Goal: Task Accomplishment & Management: Manage account settings

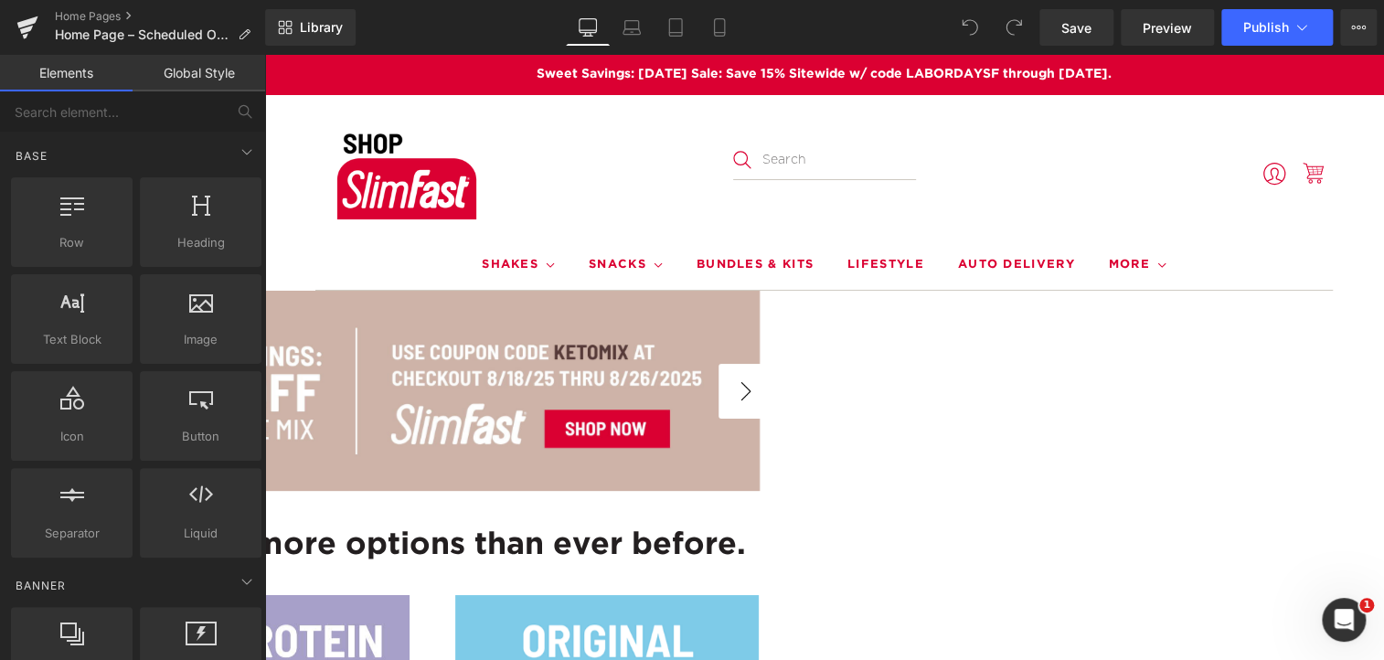
click at [773, 393] on button "›" at bounding box center [745, 391] width 55 height 55
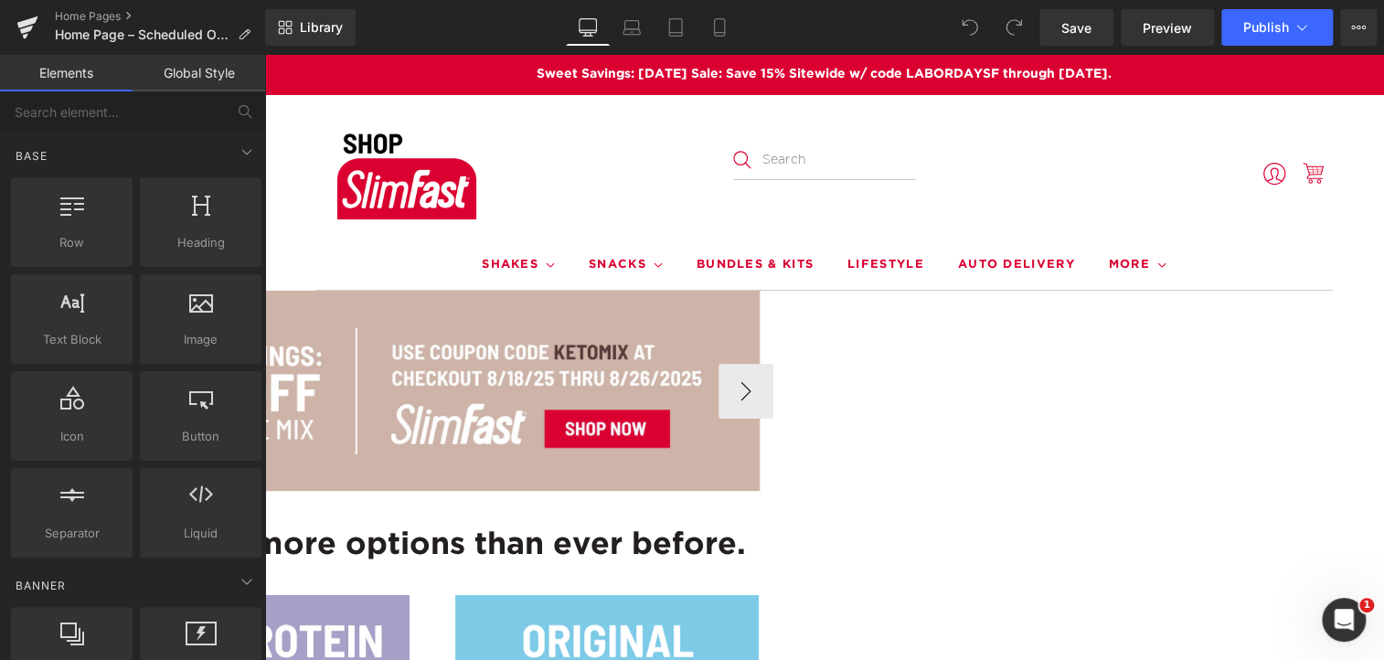
click at [663, 346] on div at bounding box center [257, 391] width 1003 height 201
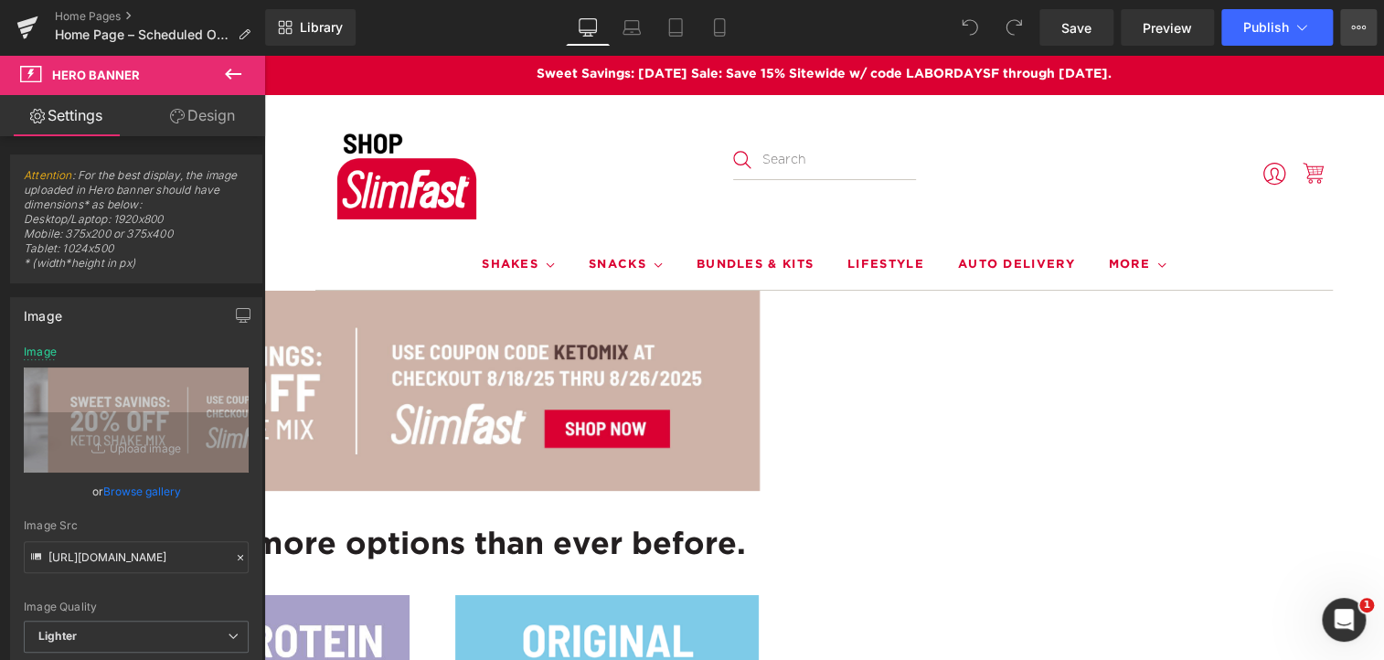
click at [1369, 32] on button "View Live Page View with current Template Save Template to Library Schedule Pub…" at bounding box center [1358, 27] width 37 height 37
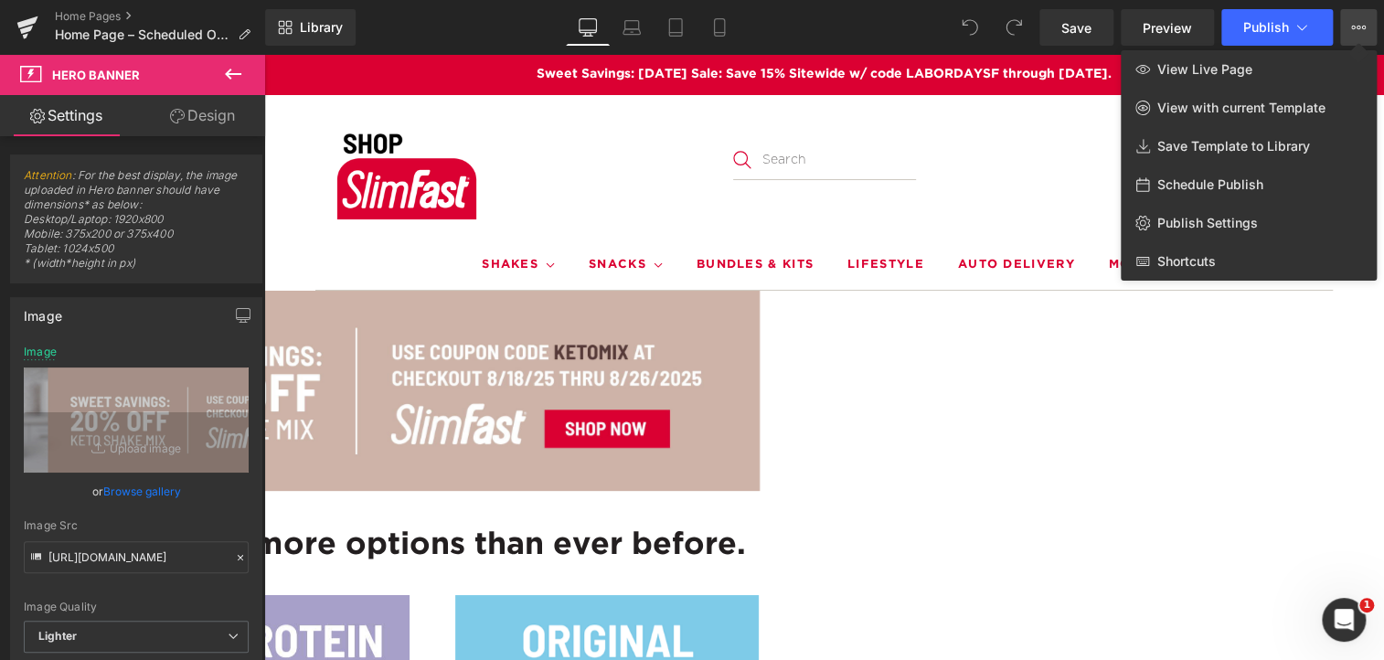
click at [1188, 177] on span "Schedule Publish" at bounding box center [1210, 184] width 106 height 16
select select
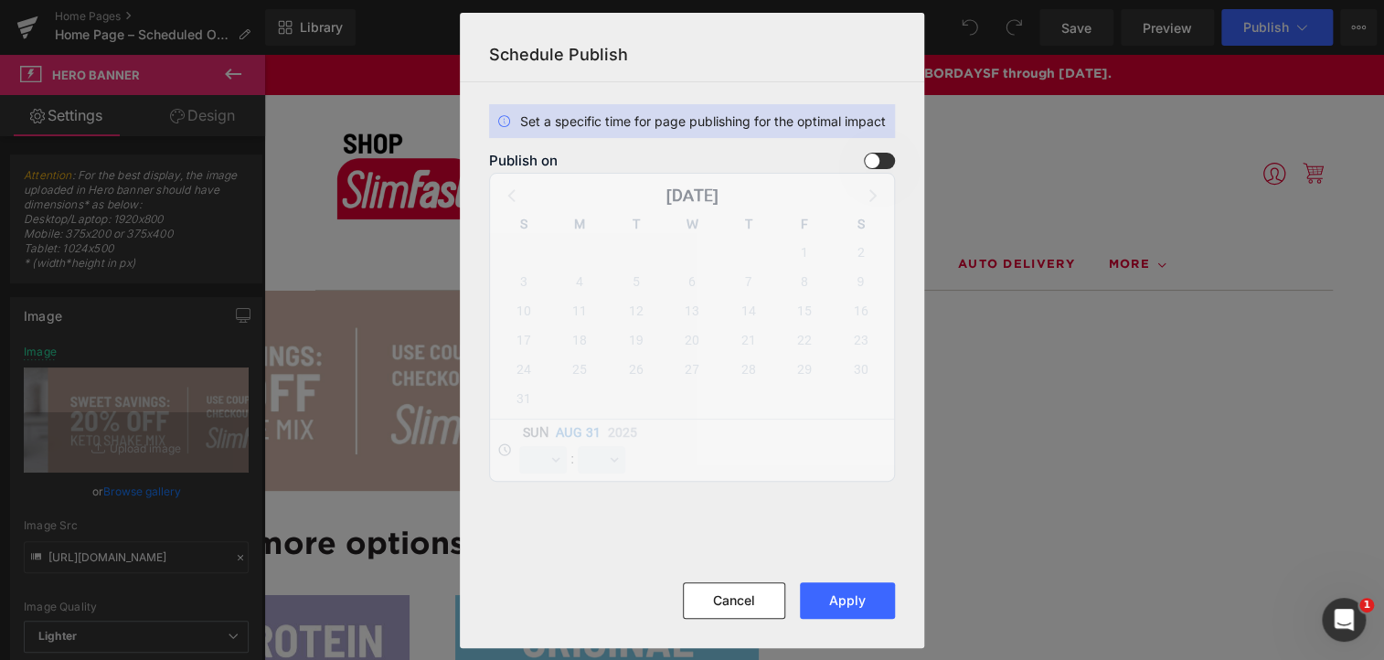
click at [877, 464] on div "Publish on [DATE] S M T W T F S 27 28 29 30 31 1 2 3 4 5 6 7 8 9 10 11 12 13 14…" at bounding box center [692, 317] width 406 height 329
click at [746, 192] on div "Publish on [DATE] S M T W T F S 27 28 29 30 31 1 2 3 4 5 6 7 8 9 10 11 12 13 14…" at bounding box center [692, 317] width 406 height 329
click at [559, 433] on div "Publish on [DATE] S M T W T F S 27 28 29 30 31 1 2 3 4 5 6 7 8 9 10 11 12 13 14…" at bounding box center [692, 317] width 406 height 329
click at [604, 462] on div "Publish on [DATE] S M T W T F S 27 28 29 30 31 1 2 3 4 5 6 7 8 9 10 11 12 13 14…" at bounding box center [692, 317] width 406 height 329
click at [880, 167] on span at bounding box center [879, 161] width 31 height 16
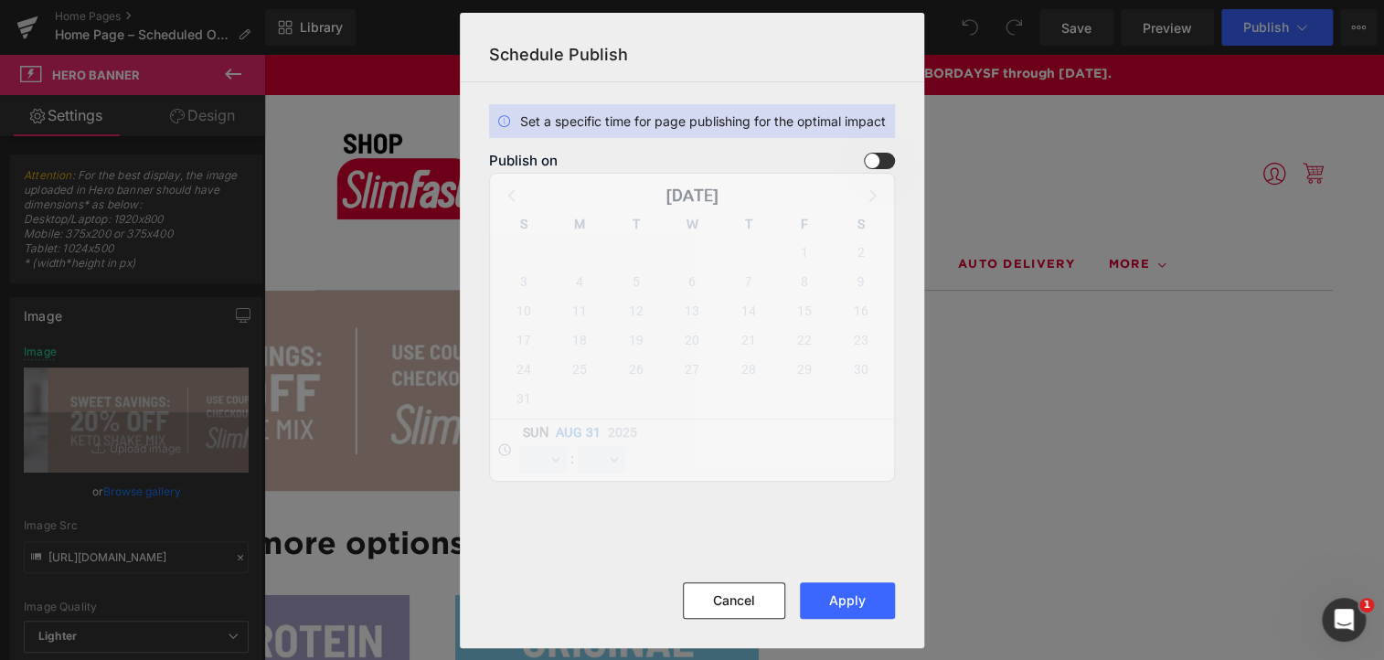
click at [0, 0] on input "checkbox" at bounding box center [0, 0] width 0 height 0
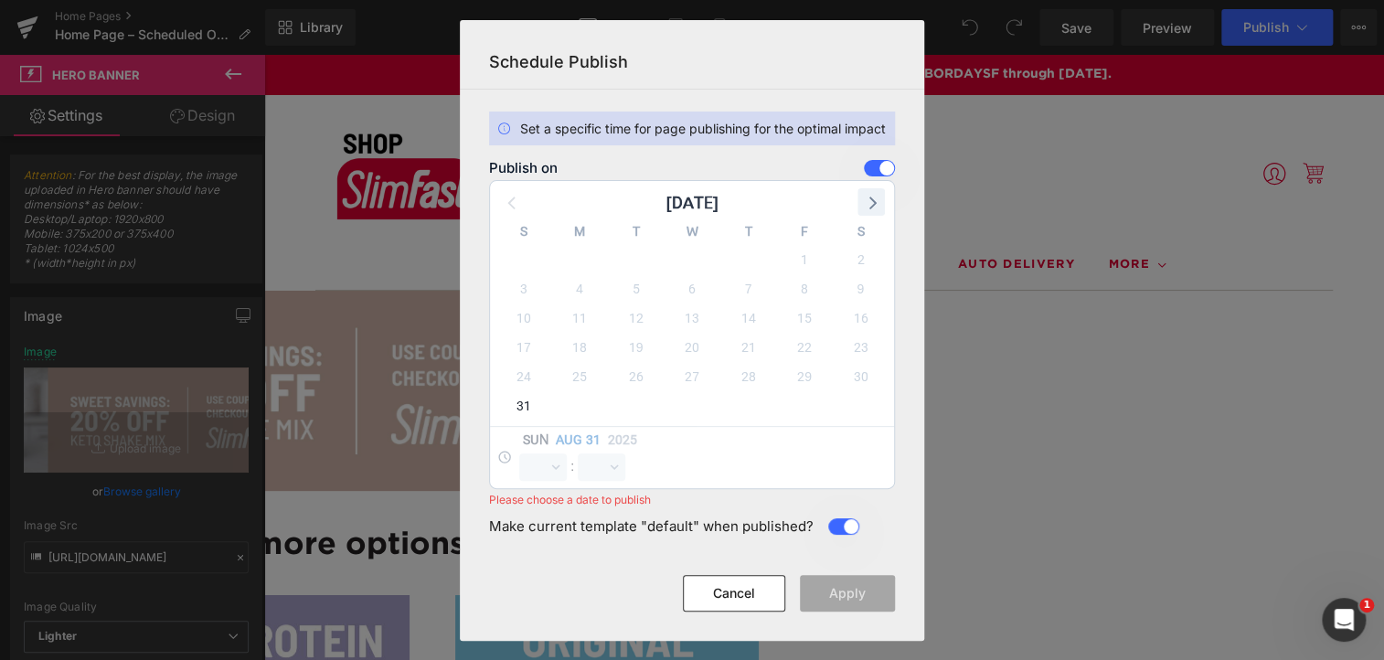
click at [874, 207] on icon at bounding box center [871, 202] width 24 height 24
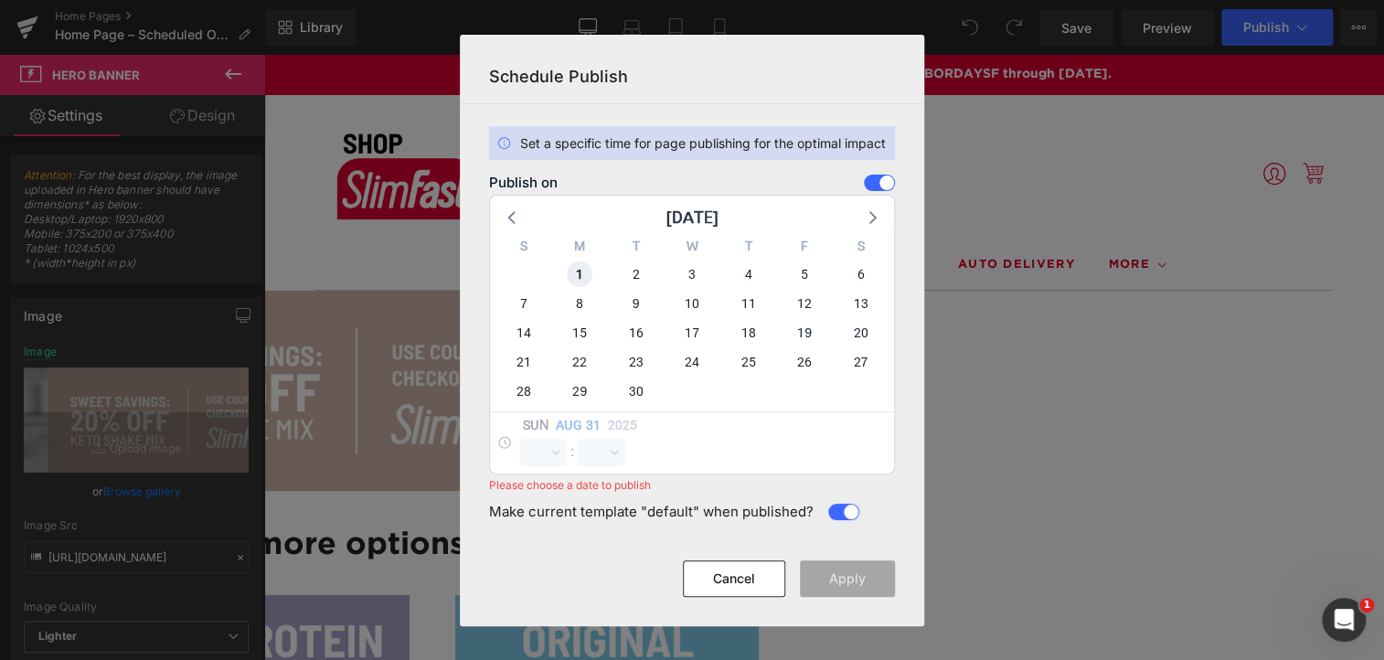
click at [584, 269] on span "1" at bounding box center [580, 274] width 26 height 26
select select "16"
select select "11"
click at [541, 449] on select "00 01 02 03 04 05 06 07 08 09 10 11 12 13 14 15 16 17 18 19 20 21 22 23" at bounding box center [543, 452] width 48 height 27
click at [519, 439] on select "00 01 02 03 04 05 06 07 08 09 10 11 12 13 14 15 16 17 18 19 20 21 22 23" at bounding box center [543, 452] width 48 height 27
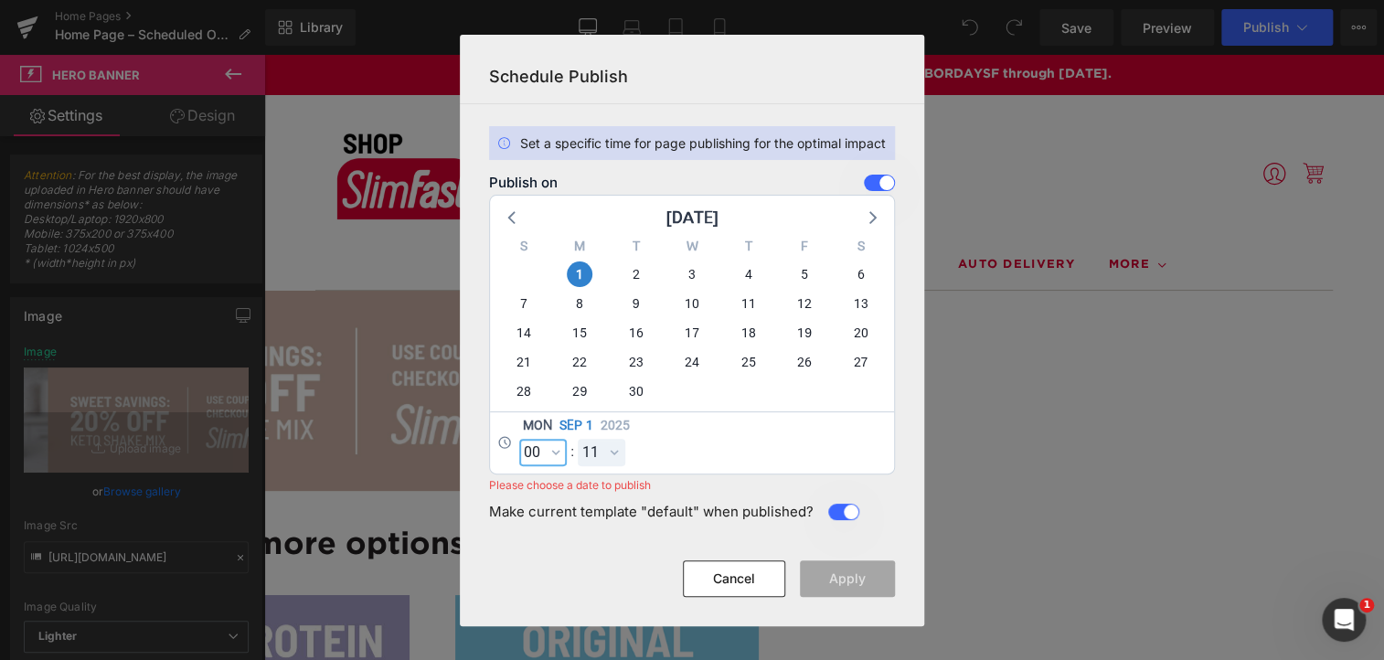
select select "0"
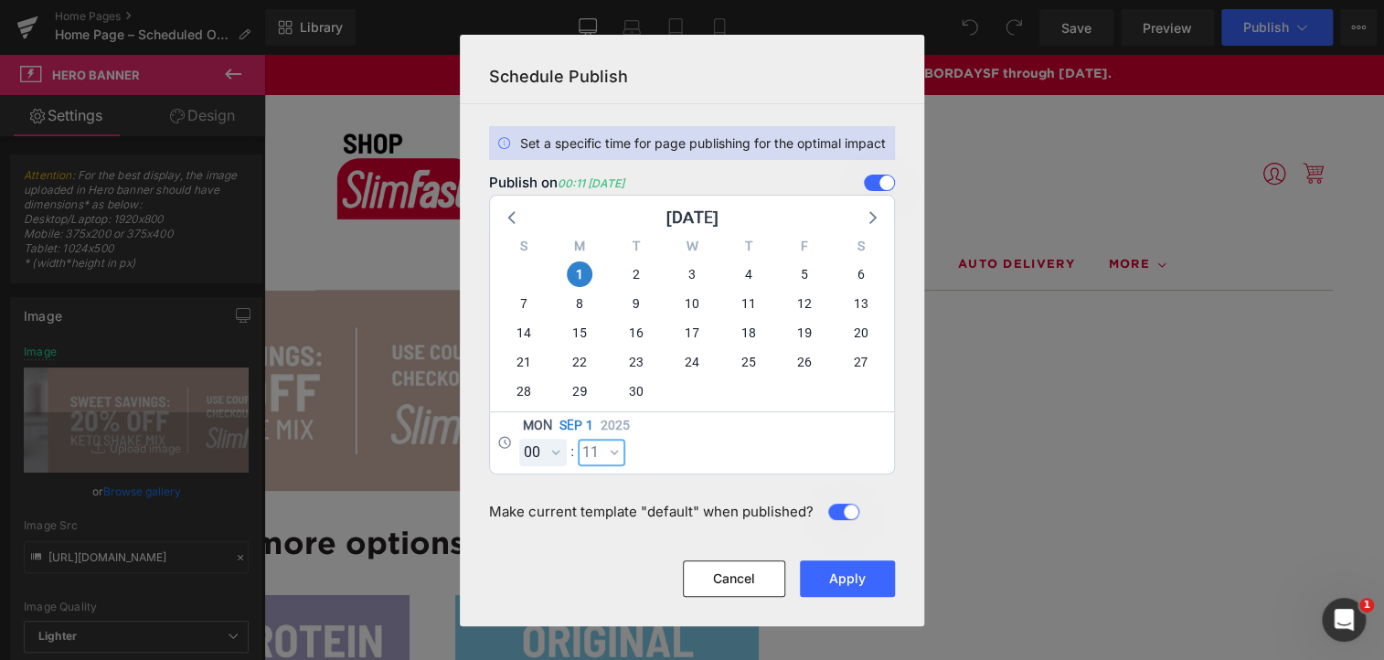
click at [598, 451] on select "00 01 02 03 04 05 06 07 08 09 10 11 12 13 14 15 16 17 18 19 20 21 22 23 24 25 2…" at bounding box center [602, 452] width 48 height 27
click at [578, 439] on select "00 01 02 03 04 05 06 07 08 09 10 11 12 13 14 15 16 17 18 19 20 21 22 23 24 25 2…" at bounding box center [602, 452] width 48 height 27
select select "1"
click at [868, 582] on button "Apply" at bounding box center [847, 578] width 95 height 37
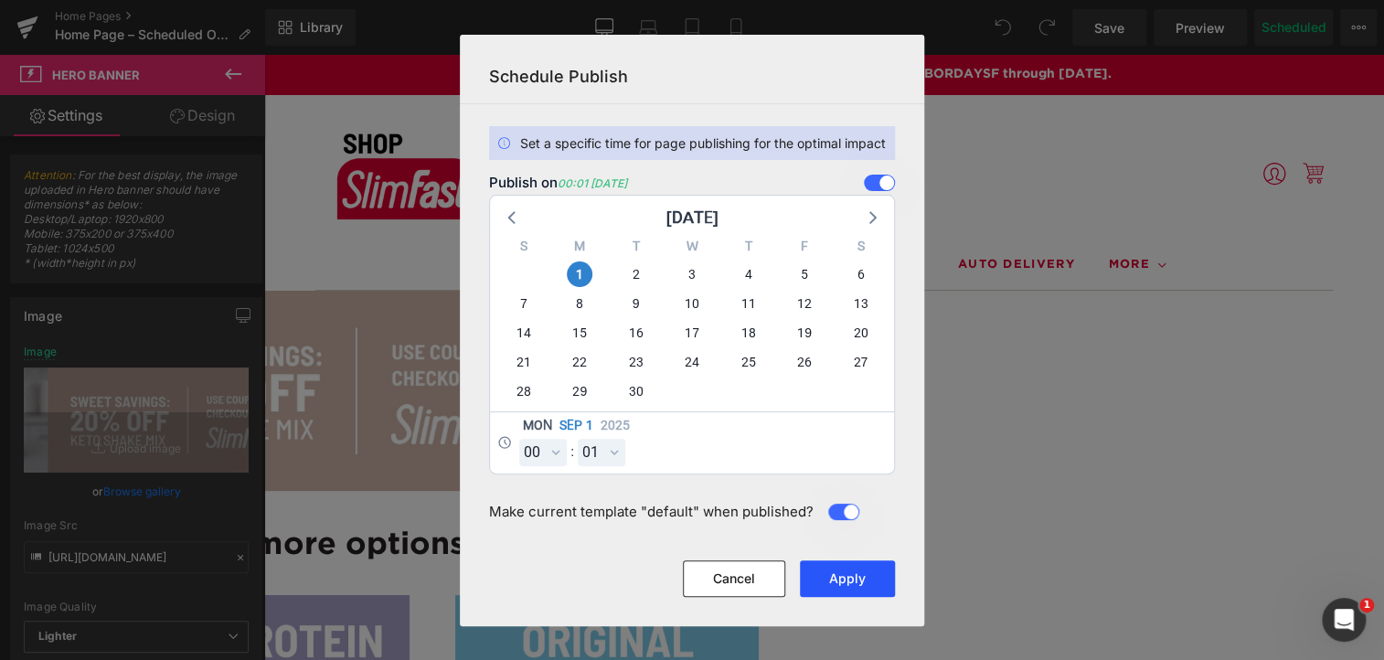
click at [848, 575] on button "Apply" at bounding box center [847, 578] width 95 height 37
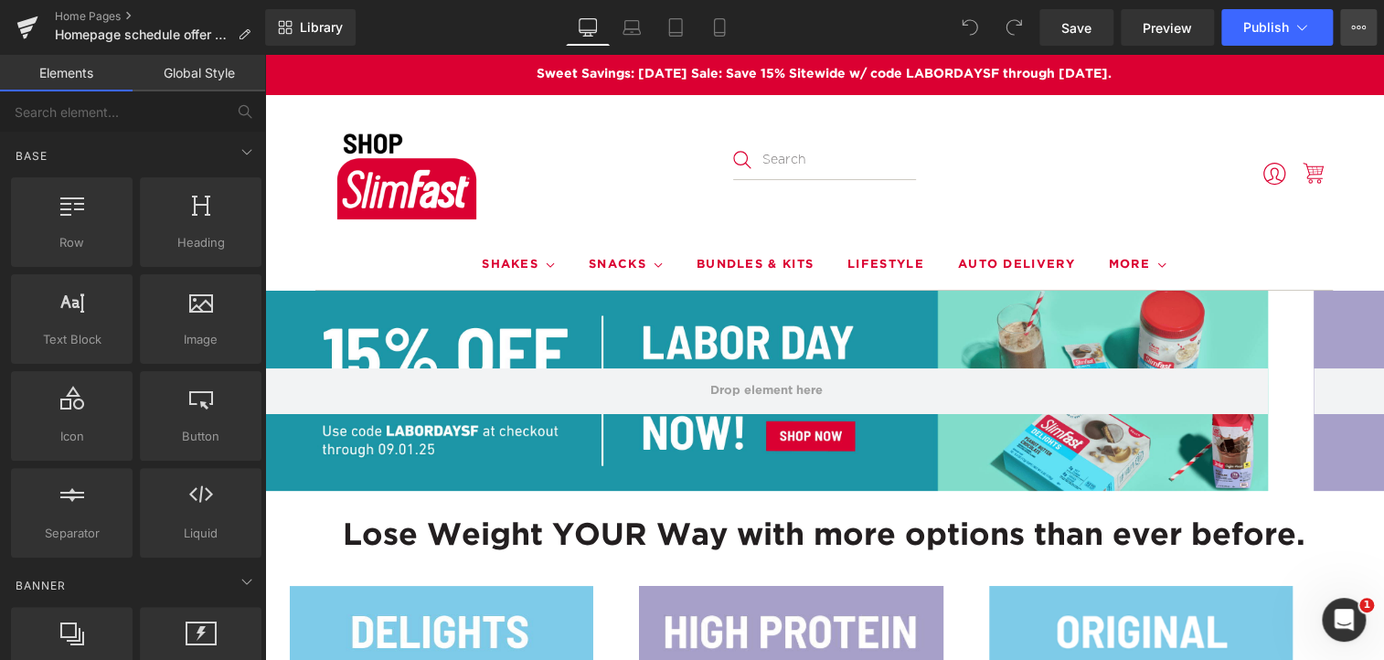
click at [1347, 34] on button "View Live Page View with current Template Save Template to Library Schedule Pub…" at bounding box center [1358, 27] width 37 height 37
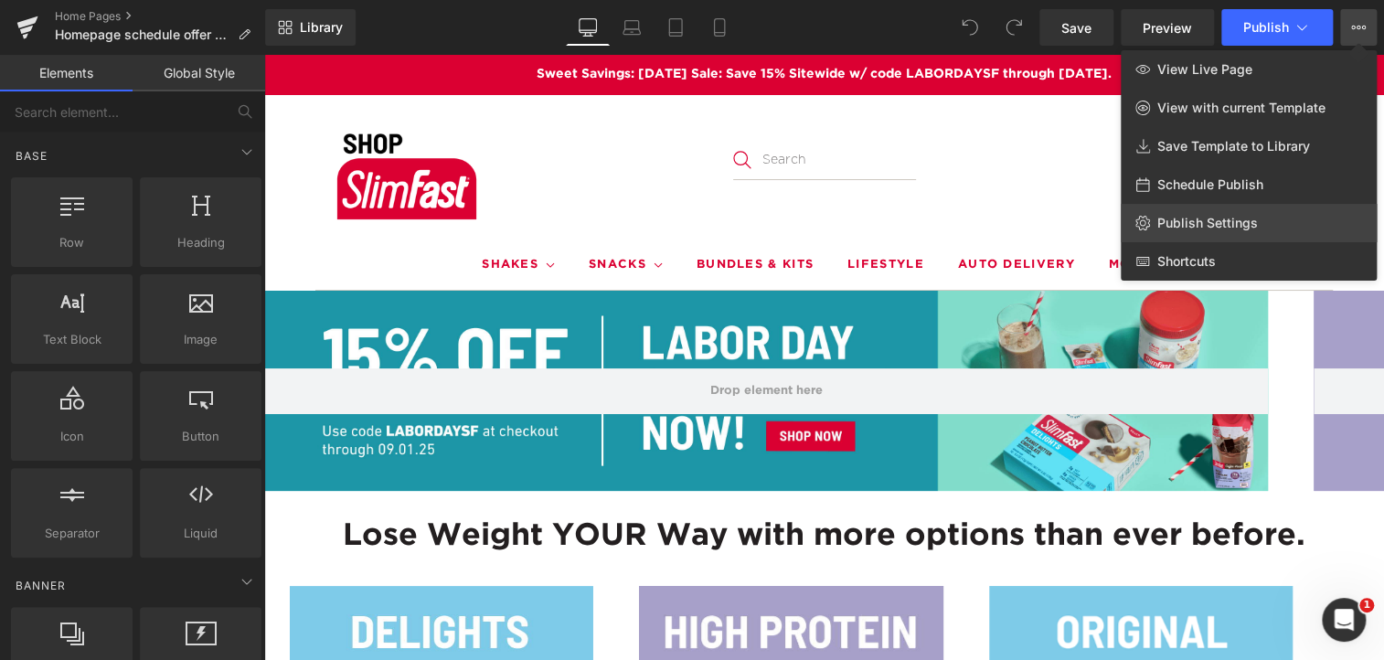
click at [1205, 224] on span "Publish Settings" at bounding box center [1207, 223] width 101 height 16
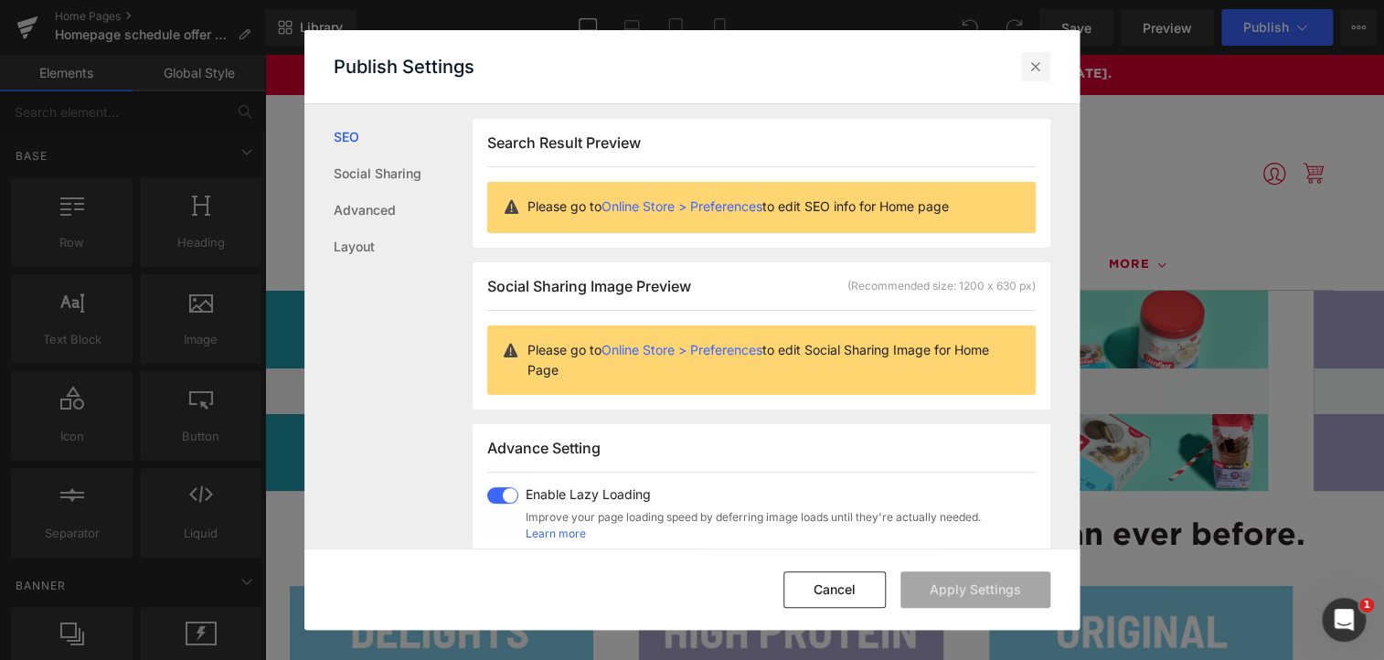
click at [1030, 59] on icon at bounding box center [1035, 67] width 18 height 18
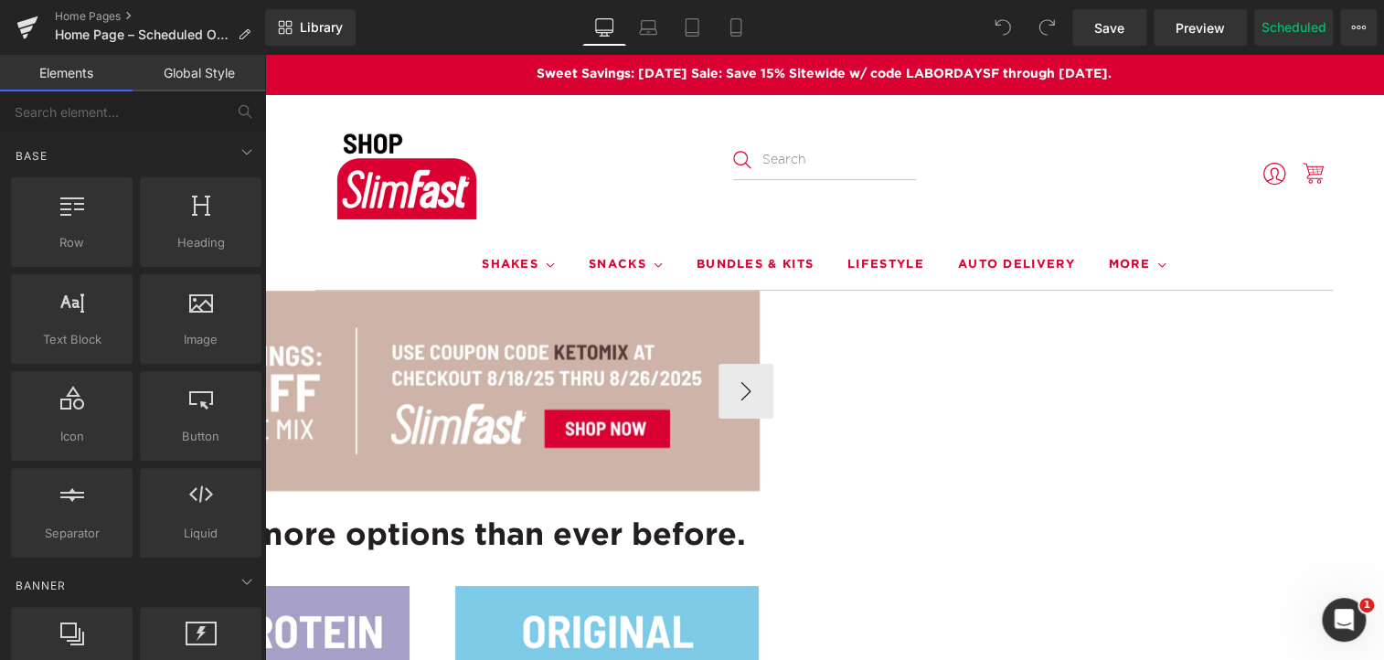
click at [523, 300] on div at bounding box center [257, 391] width 1003 height 201
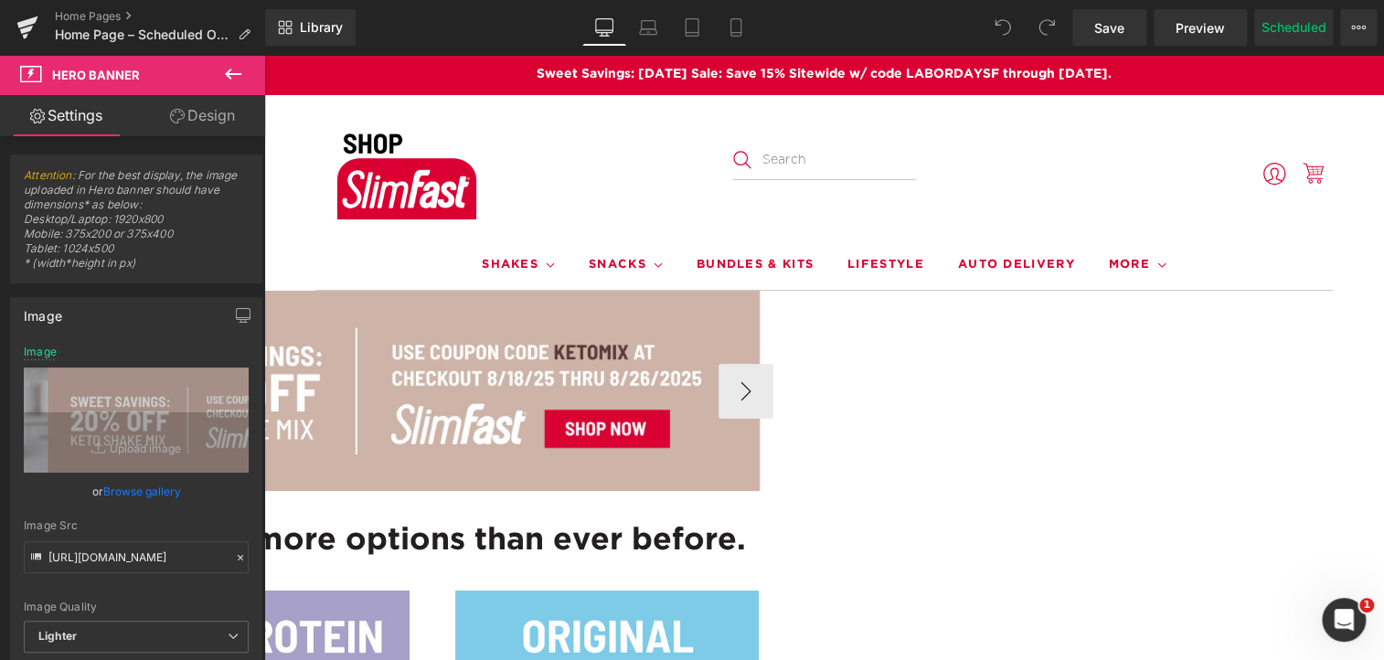
click at [264, 55] on icon at bounding box center [264, 55] width 0 height 0
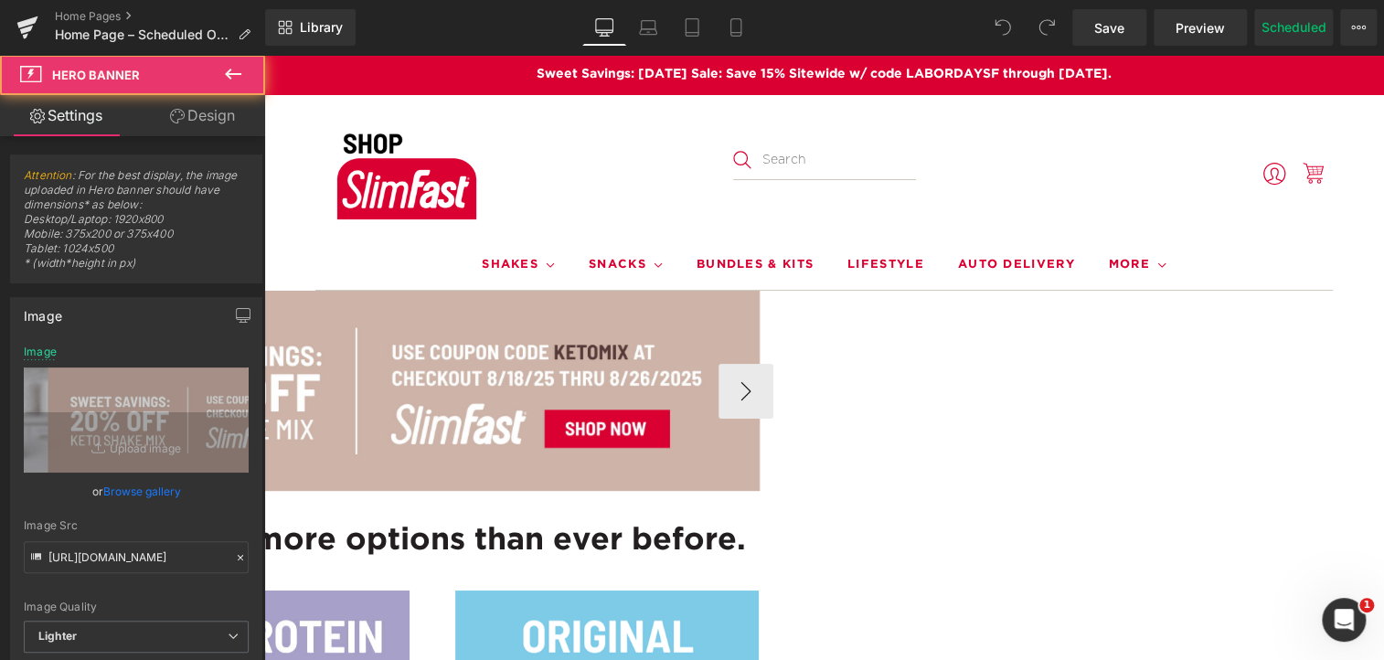
click at [434, 353] on div at bounding box center [257, 391] width 1003 height 201
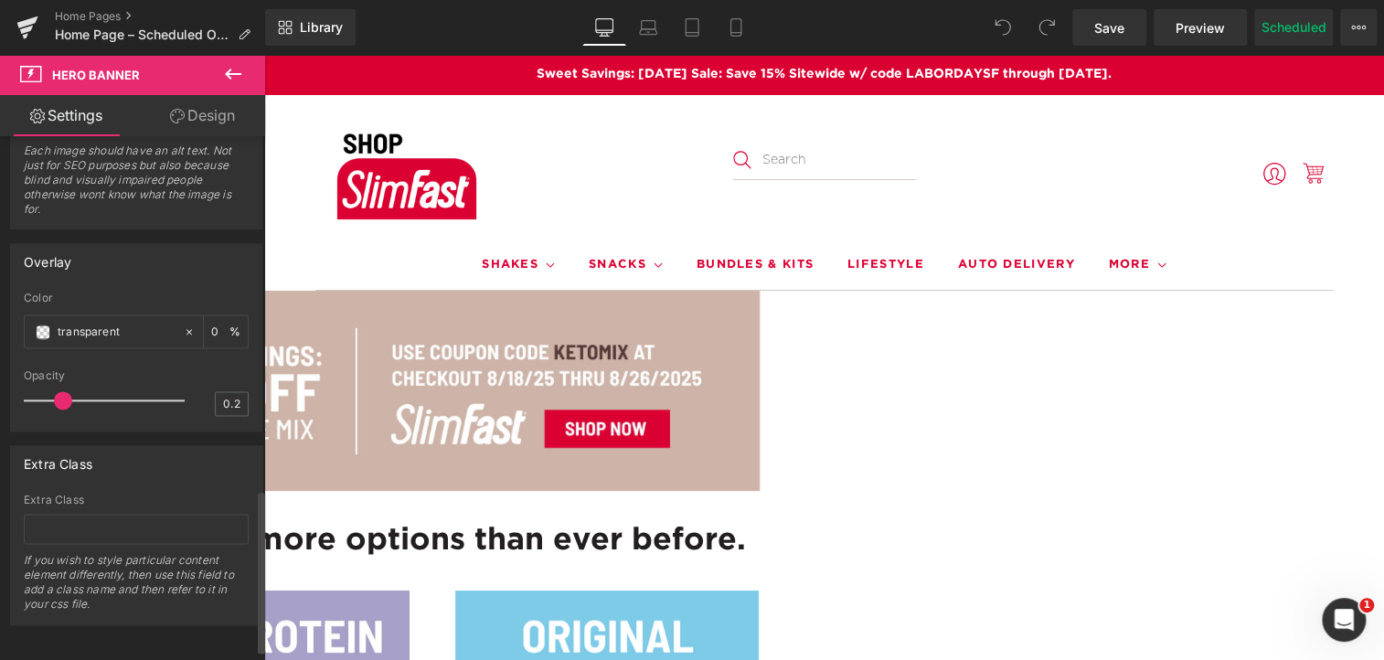
scroll to position [1170, 0]
click at [222, 69] on icon at bounding box center [233, 74] width 22 height 22
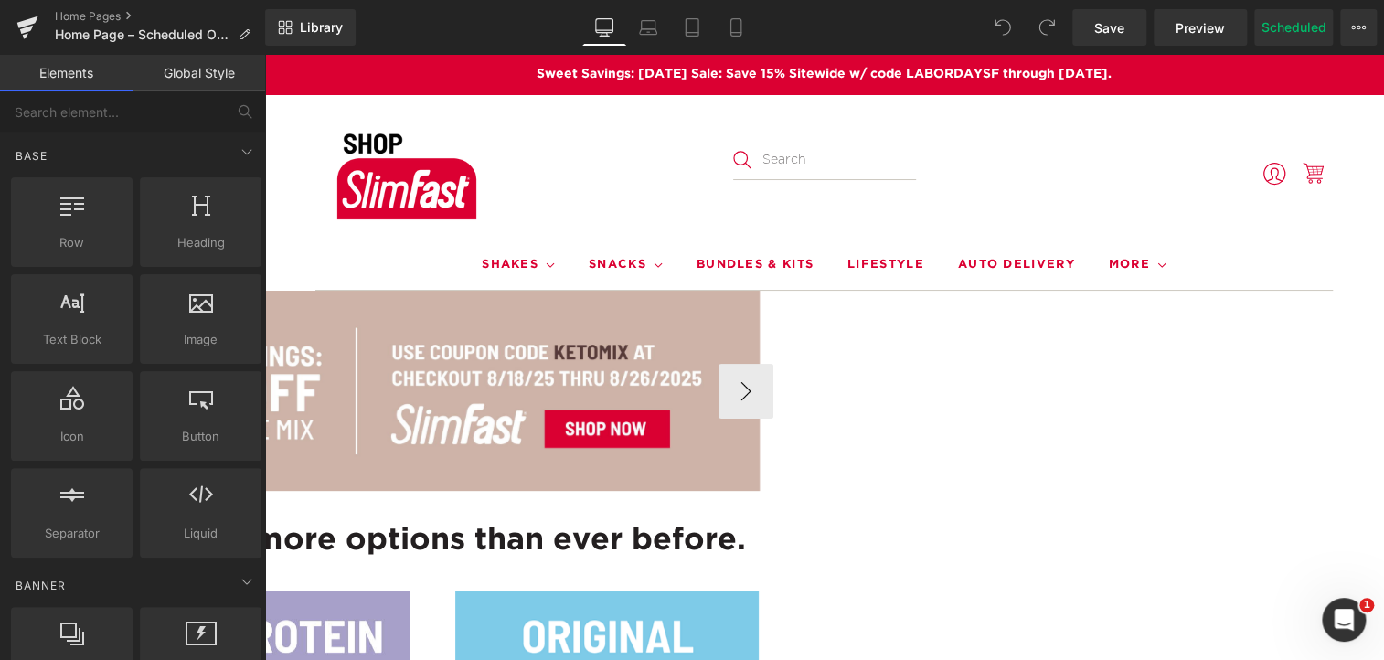
click at [379, 326] on div at bounding box center [257, 391] width 1003 height 201
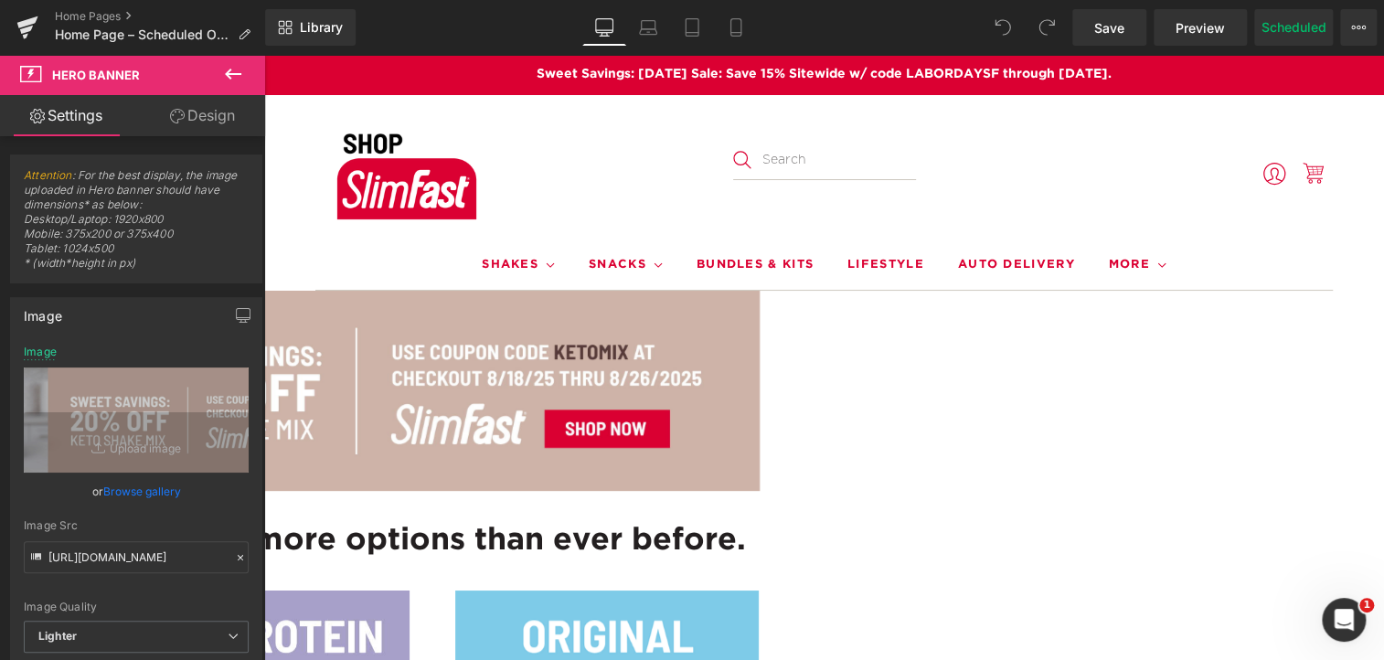
click at [264, 55] on span "Row" at bounding box center [264, 55] width 0 height 0
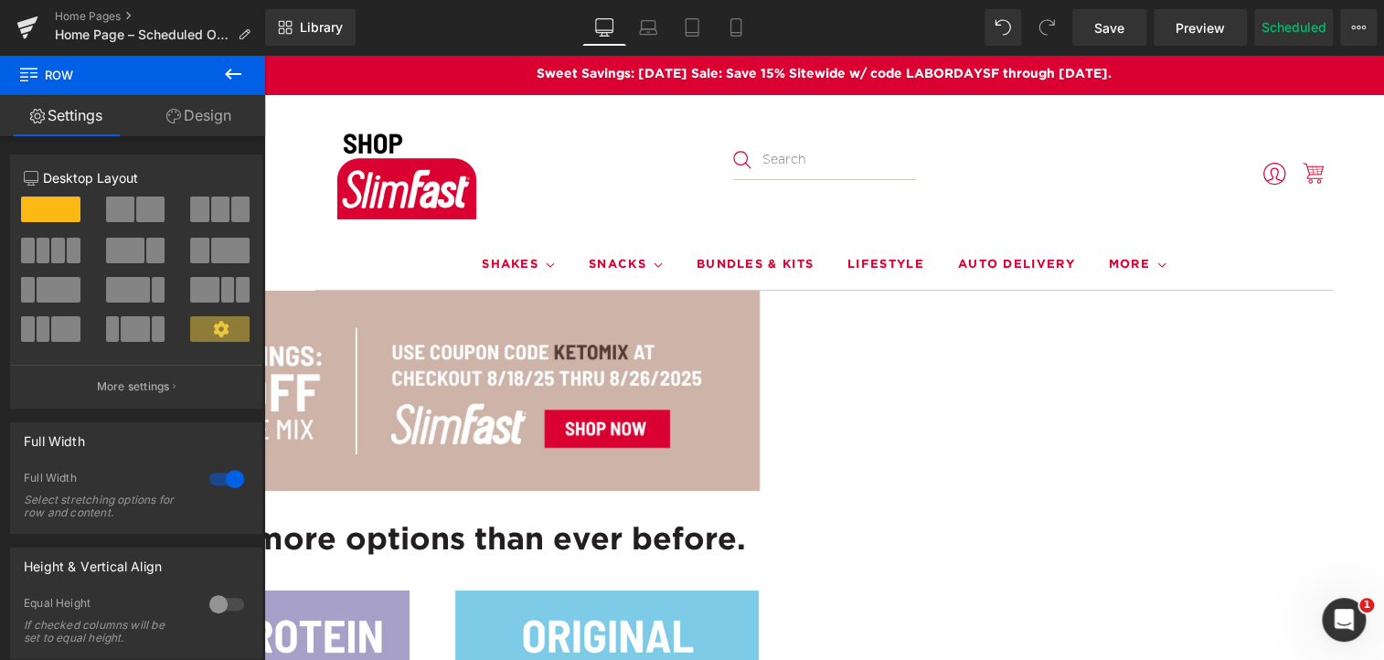
click at [264, 55] on link at bounding box center [264, 55] width 0 height 0
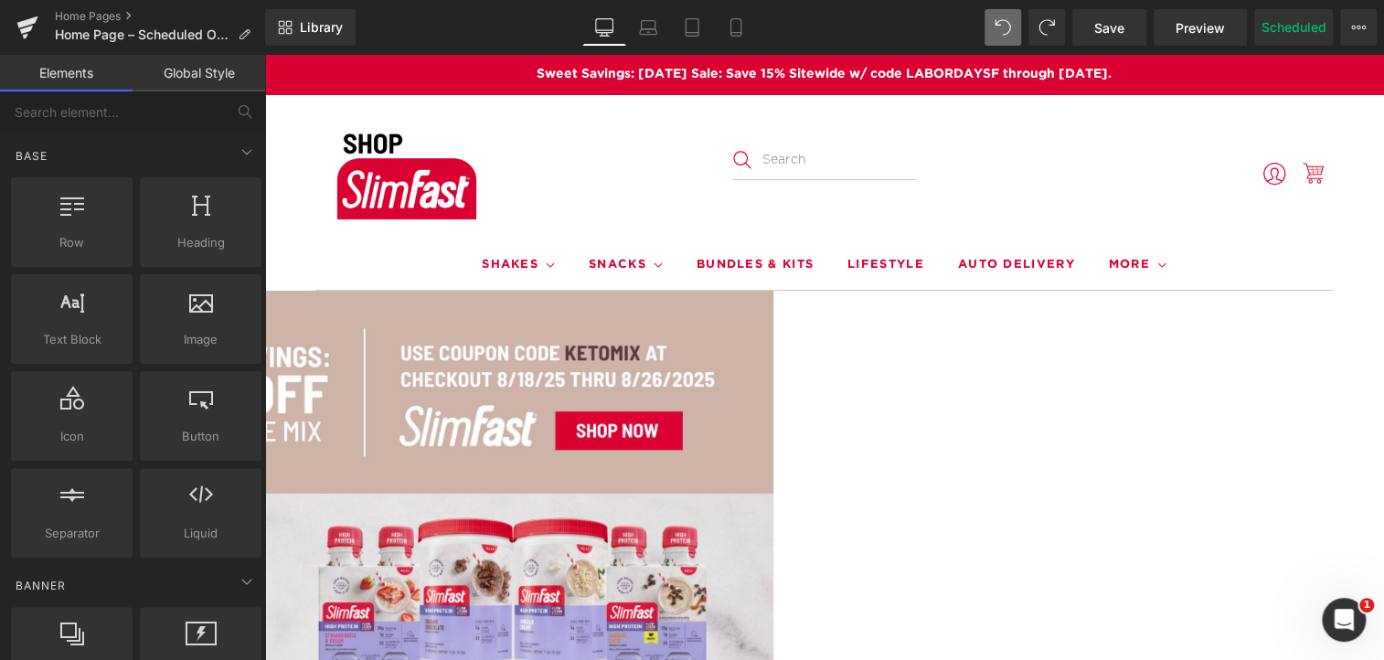
click at [264, 55] on icon at bounding box center [264, 55] width 0 height 0
click at [488, 332] on div at bounding box center [264, 393] width 1017 height 204
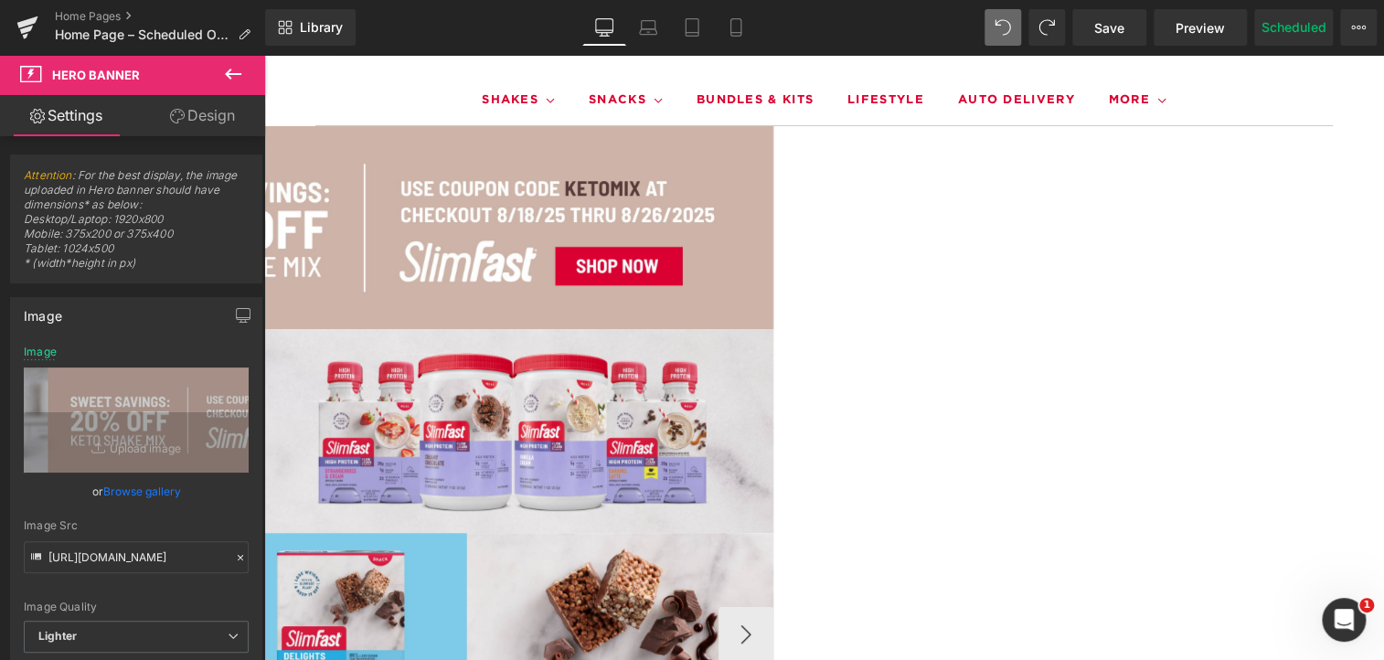
scroll to position [154, 0]
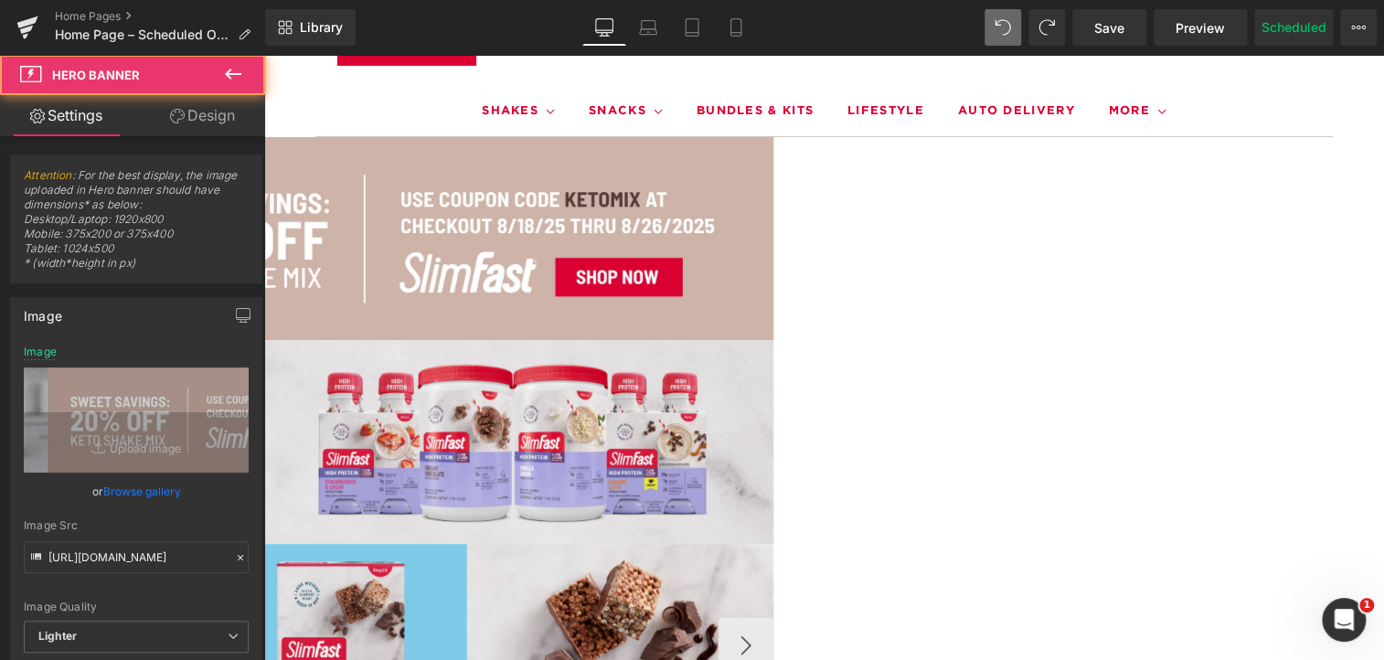
click at [710, 186] on div at bounding box center [264, 239] width 1017 height 204
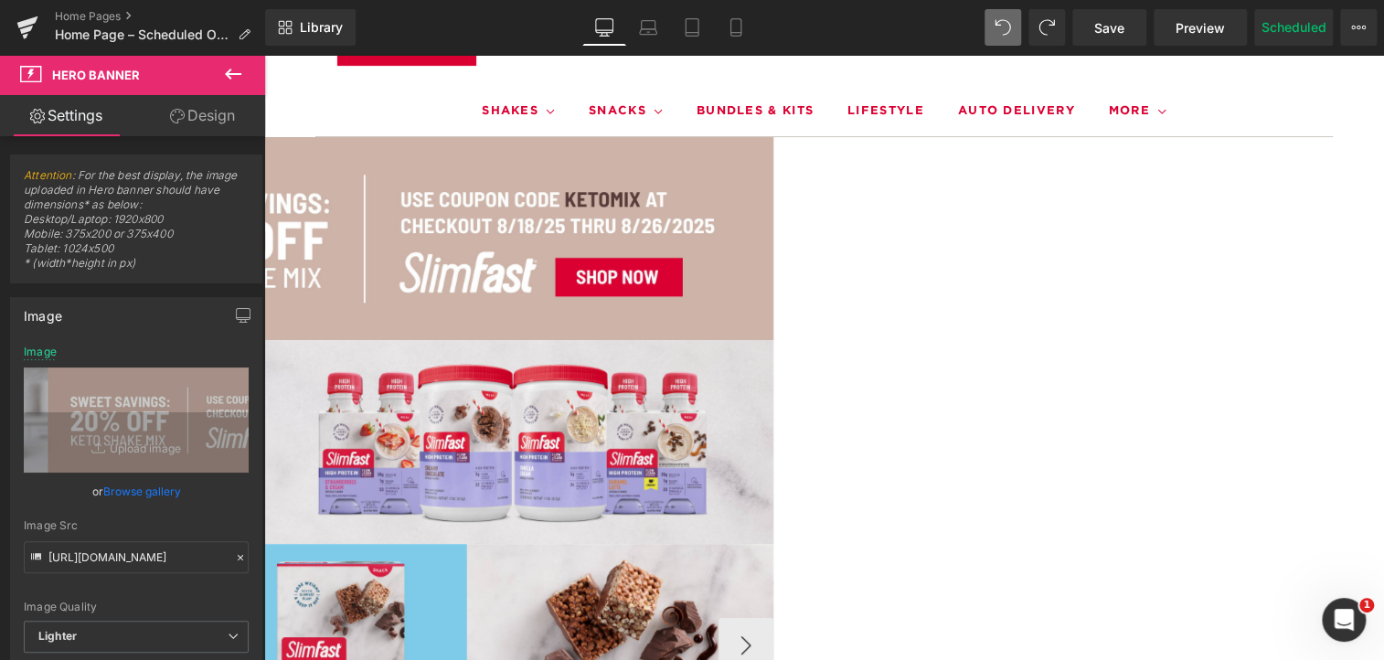
click at [264, 55] on icon at bounding box center [264, 55] width 0 height 0
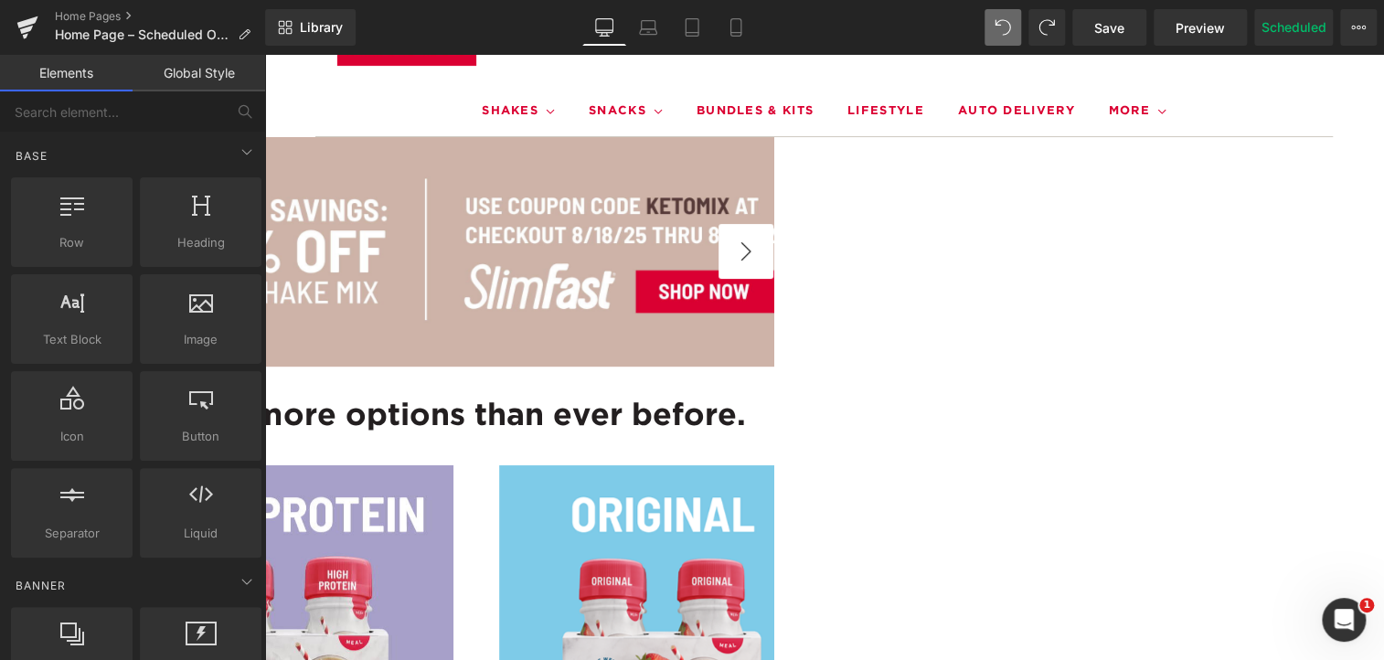
click at [773, 240] on button "›" at bounding box center [745, 251] width 55 height 55
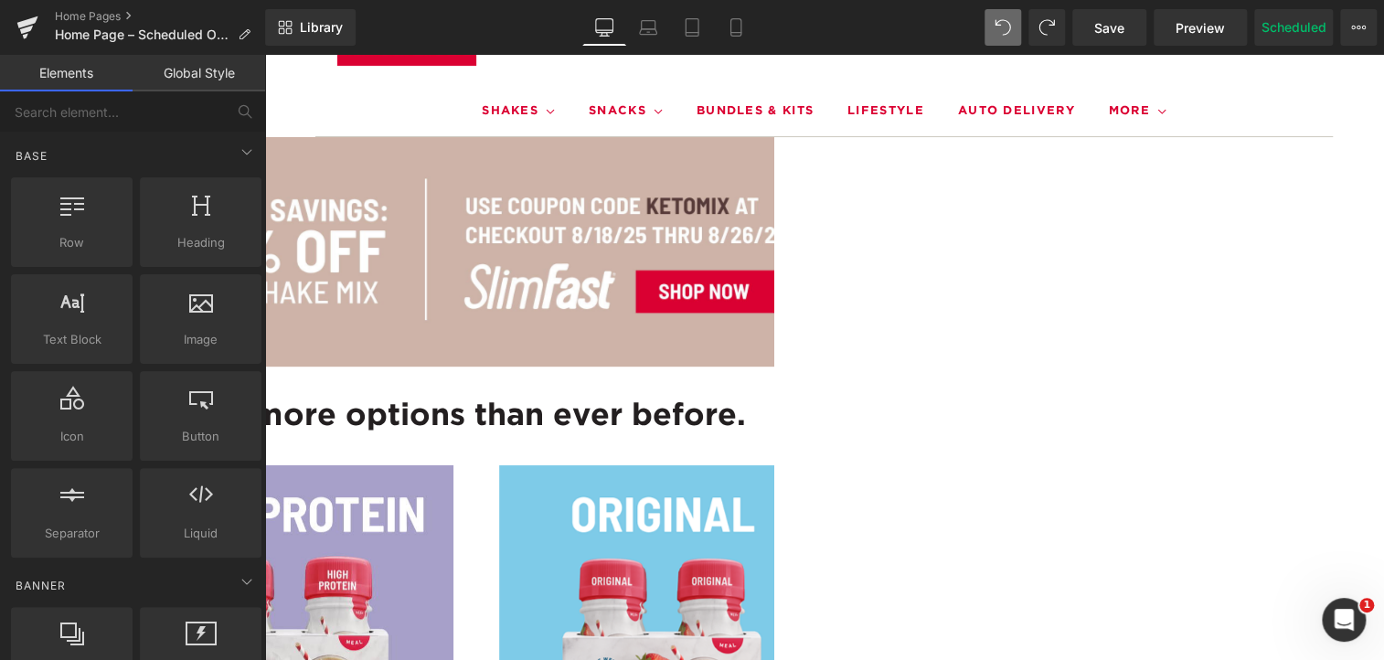
click at [264, 55] on icon at bounding box center [264, 55] width 0 height 0
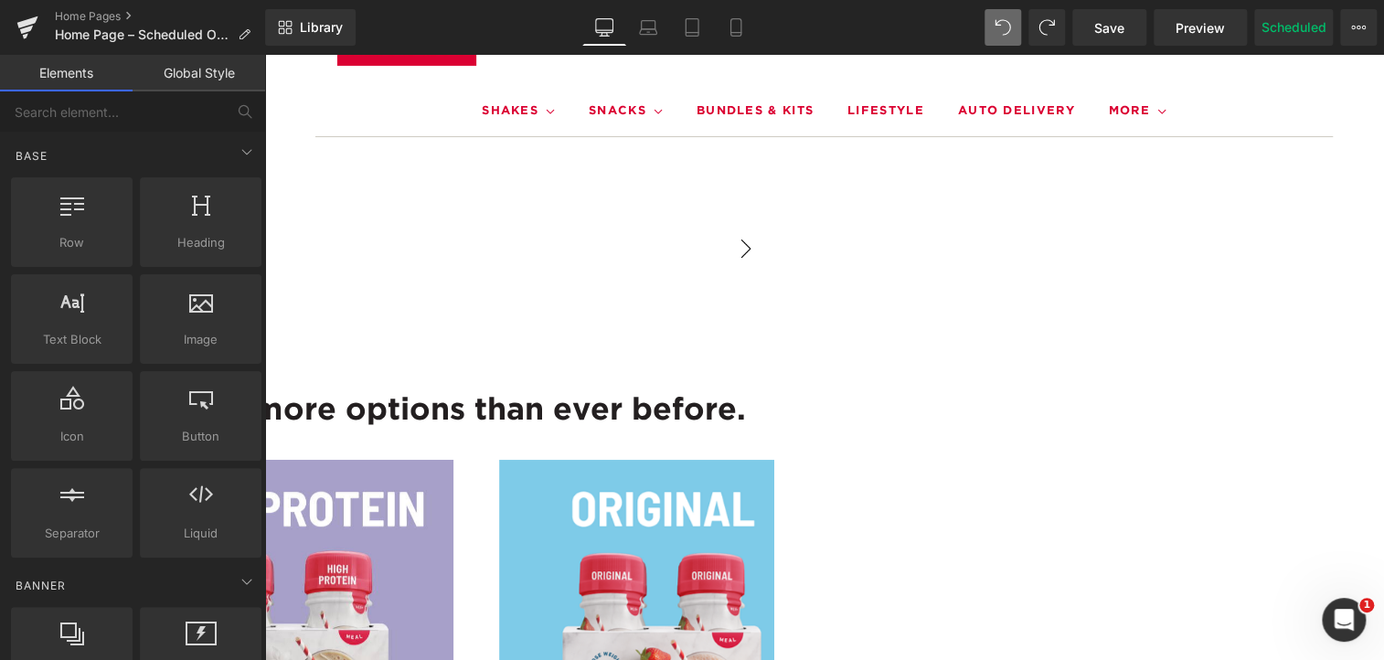
click at [773, 260] on button "›" at bounding box center [745, 248] width 55 height 55
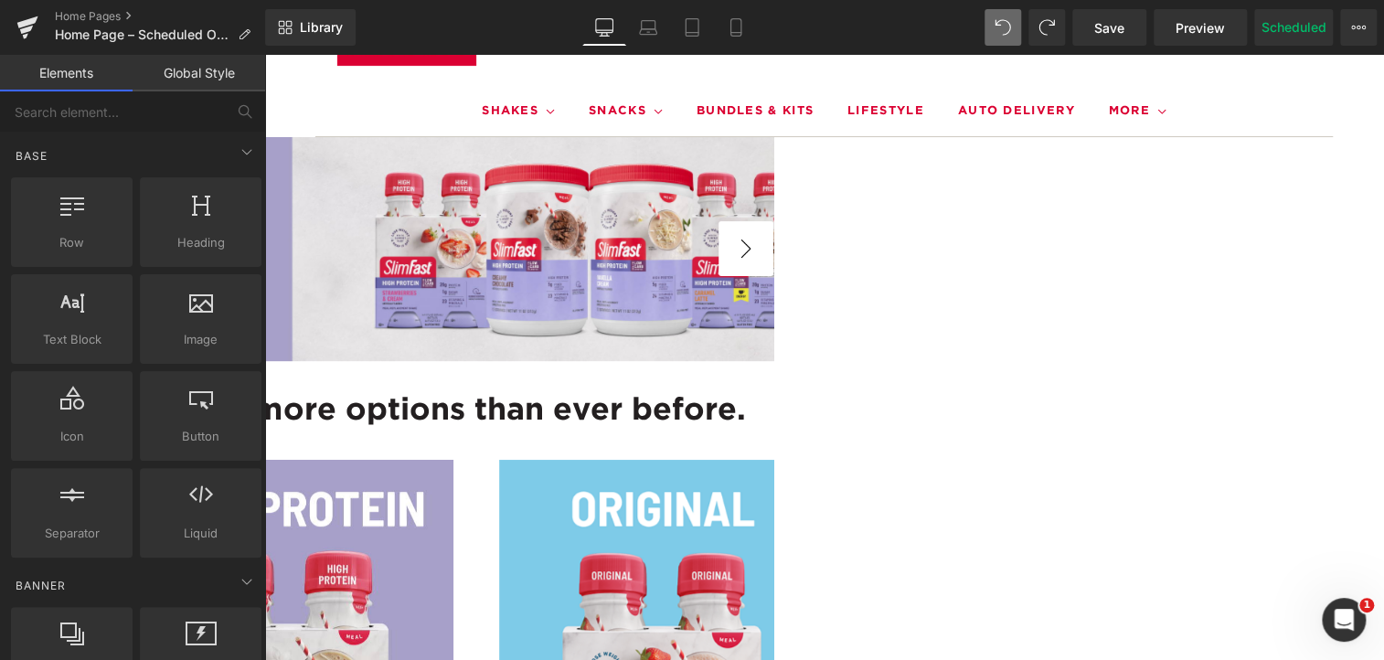
click at [773, 260] on button "›" at bounding box center [745, 248] width 55 height 55
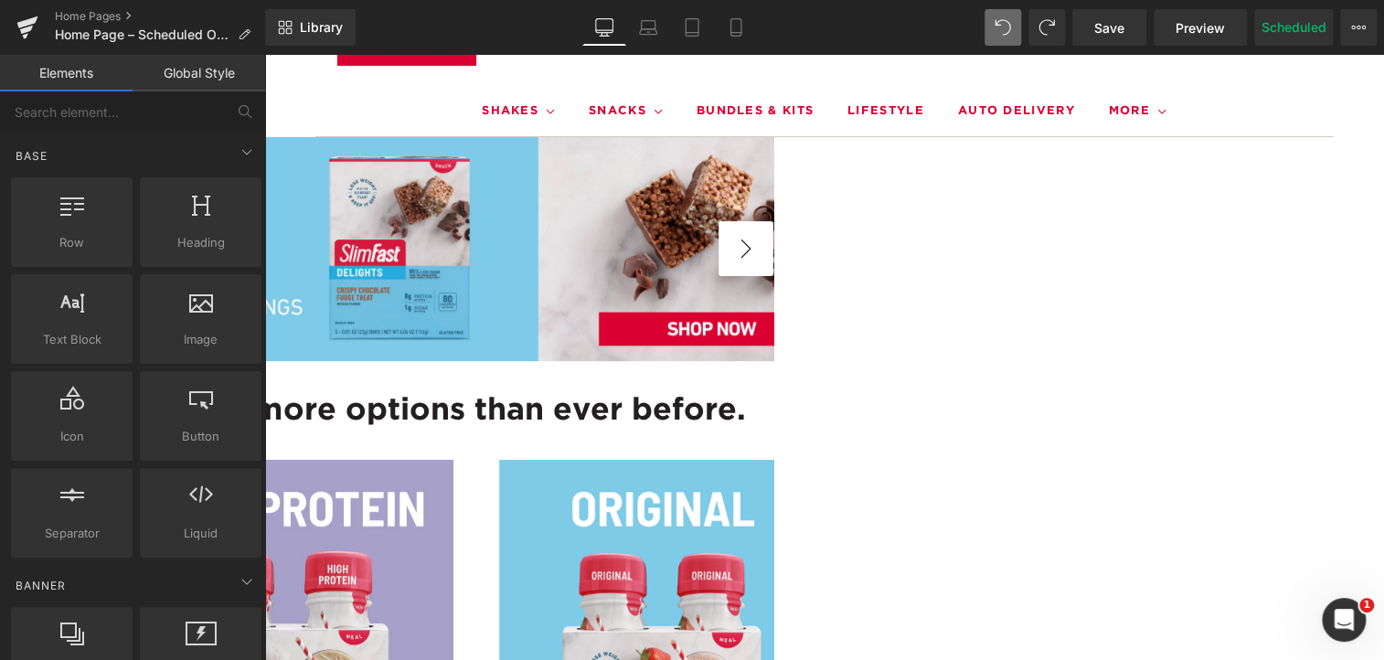
click at [773, 260] on button "›" at bounding box center [745, 248] width 55 height 55
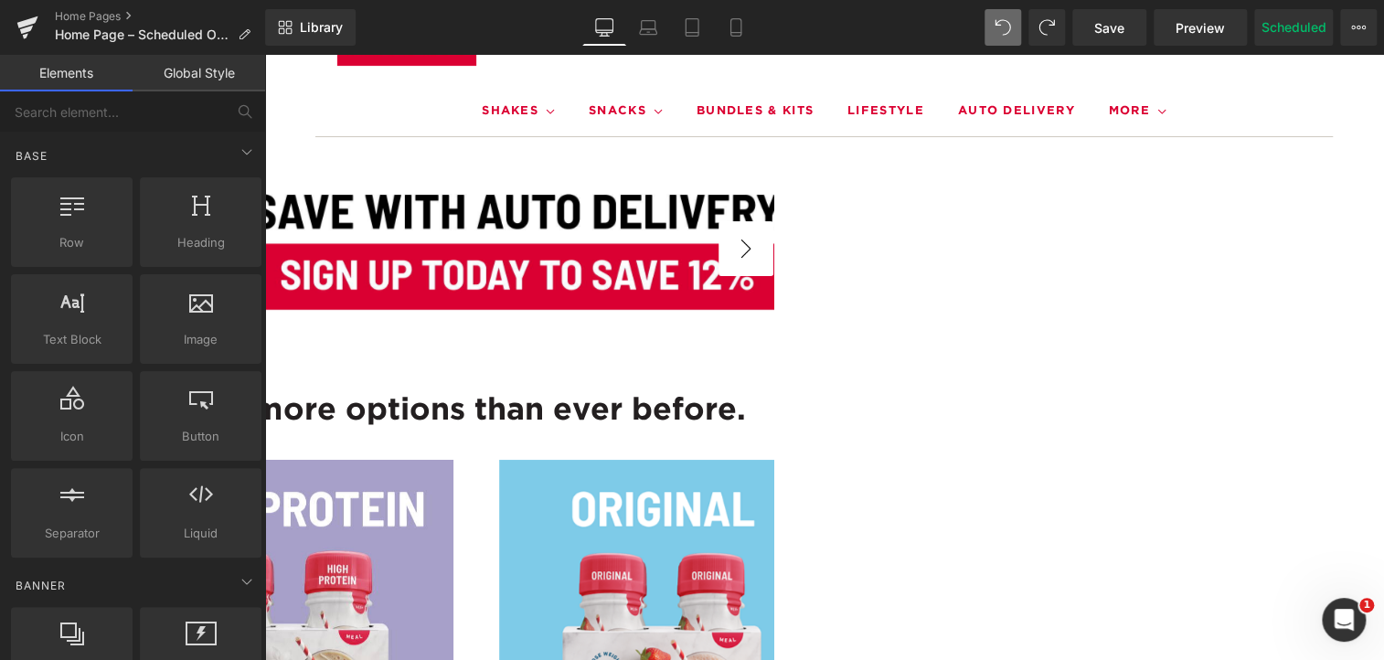
click at [773, 260] on button "›" at bounding box center [745, 248] width 55 height 55
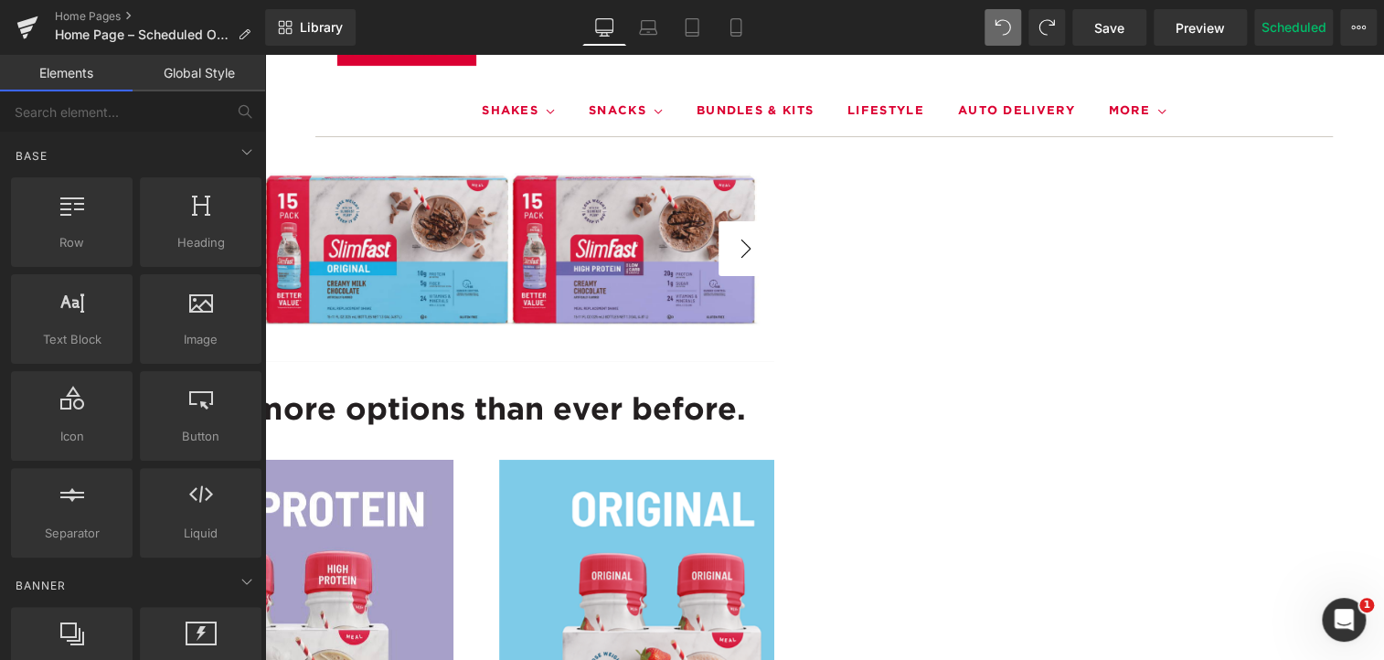
click at [773, 260] on button "›" at bounding box center [745, 248] width 55 height 55
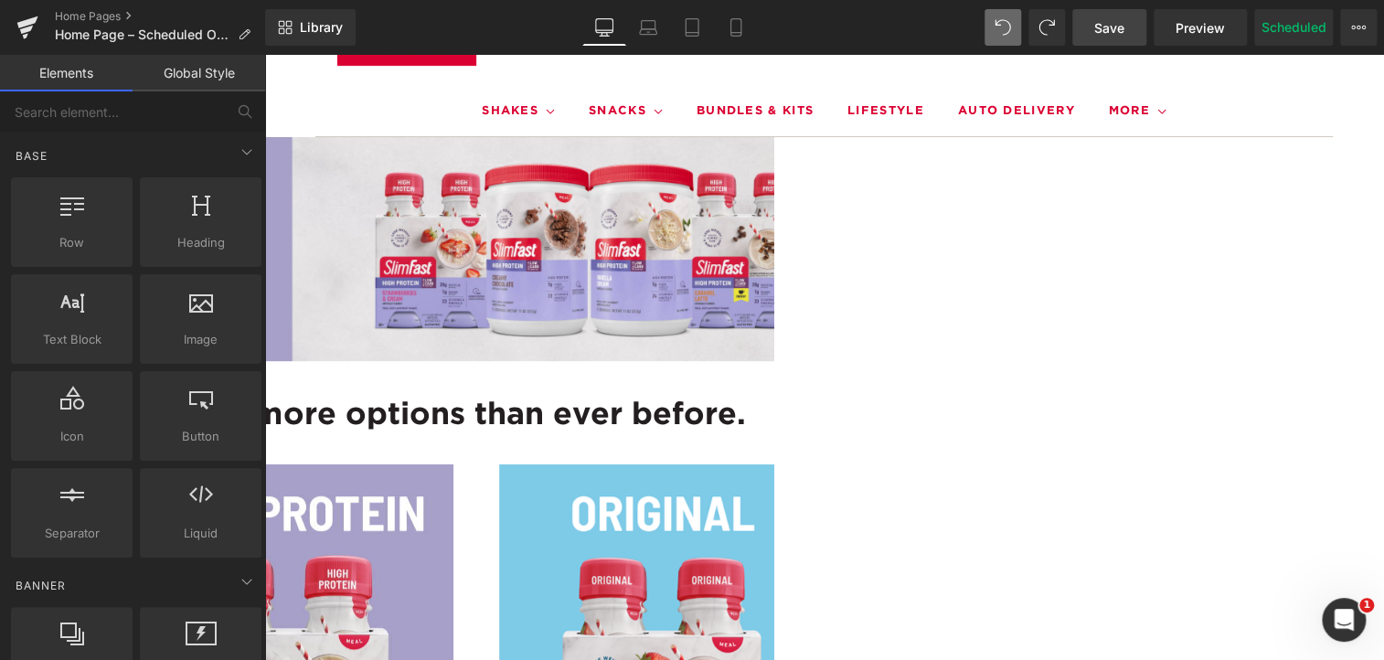
click at [1099, 27] on span "Save" at bounding box center [1109, 27] width 30 height 19
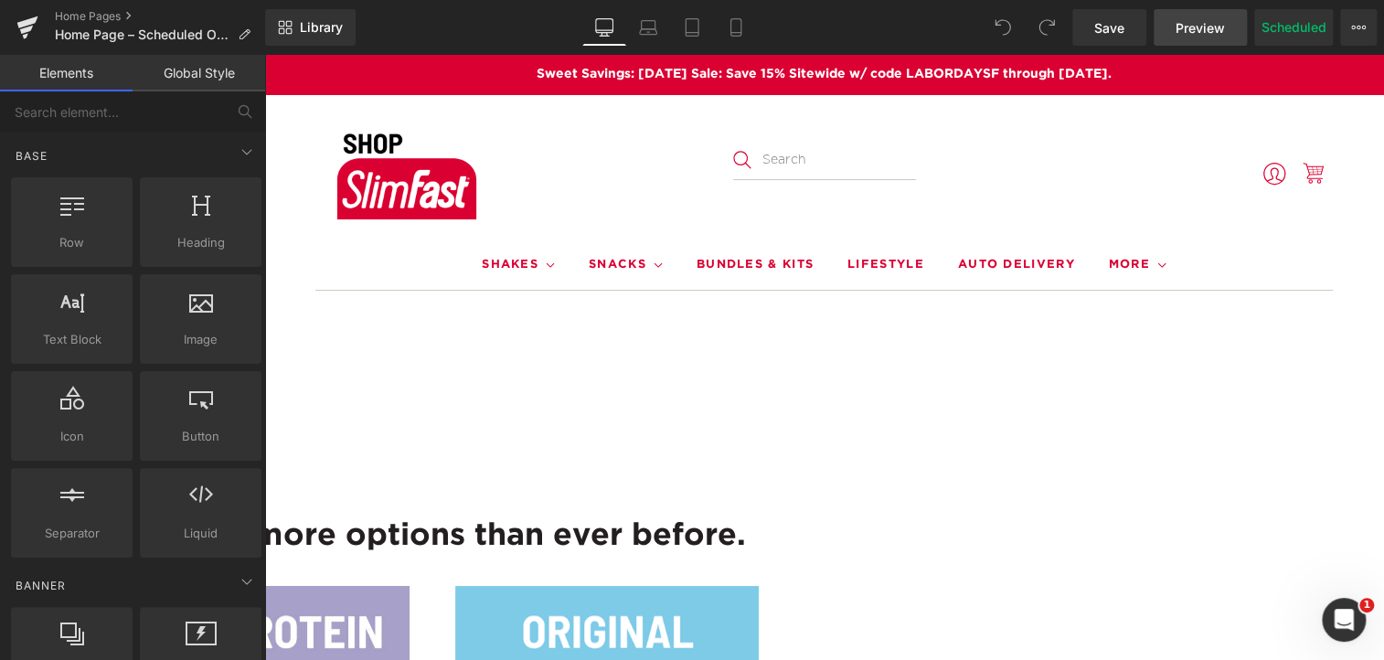
click at [1202, 14] on link "Preview" at bounding box center [1199, 27] width 93 height 37
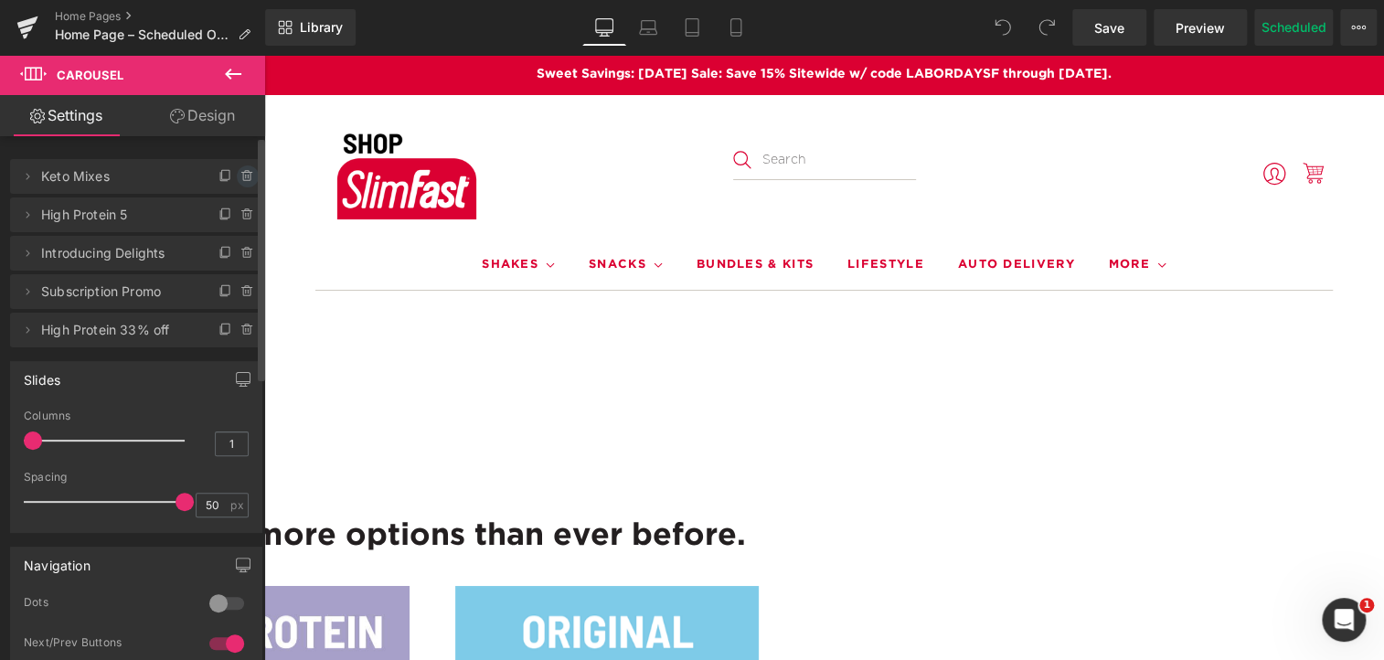
click at [245, 172] on icon at bounding box center [247, 172] width 4 height 2
click at [227, 176] on button "Delete" at bounding box center [228, 177] width 58 height 24
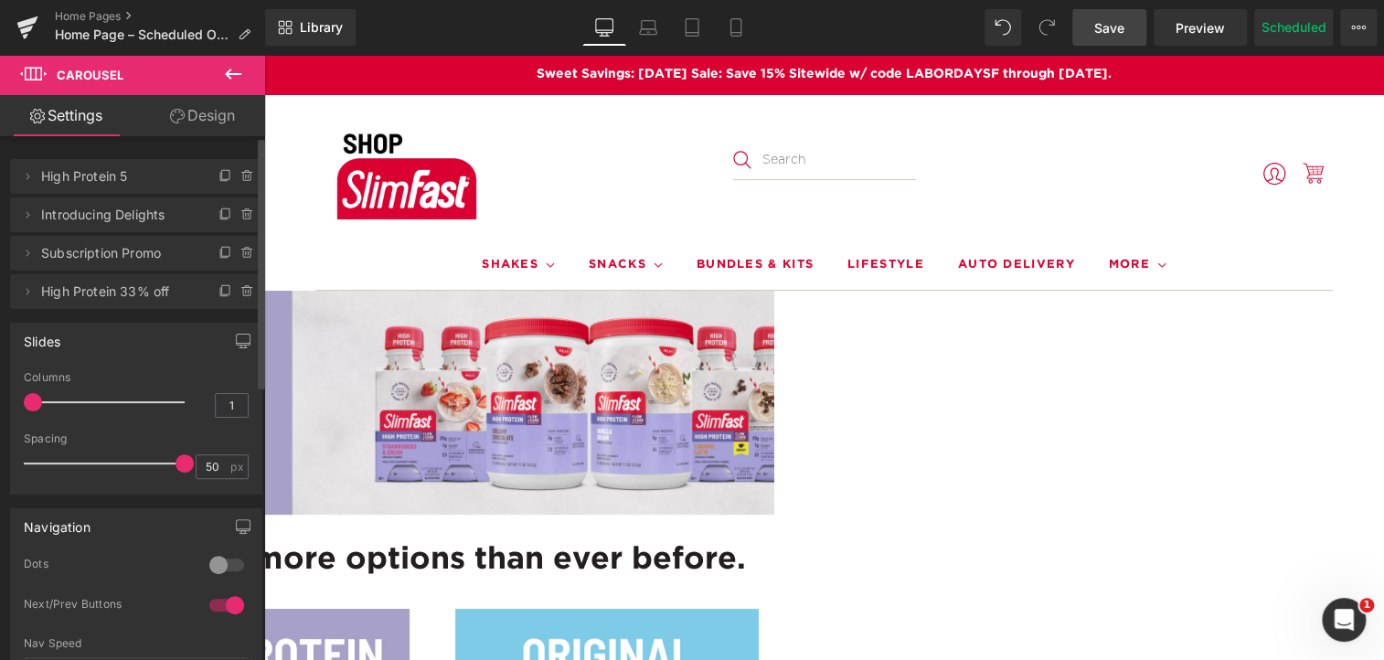
click at [1119, 23] on span "Save" at bounding box center [1109, 27] width 30 height 19
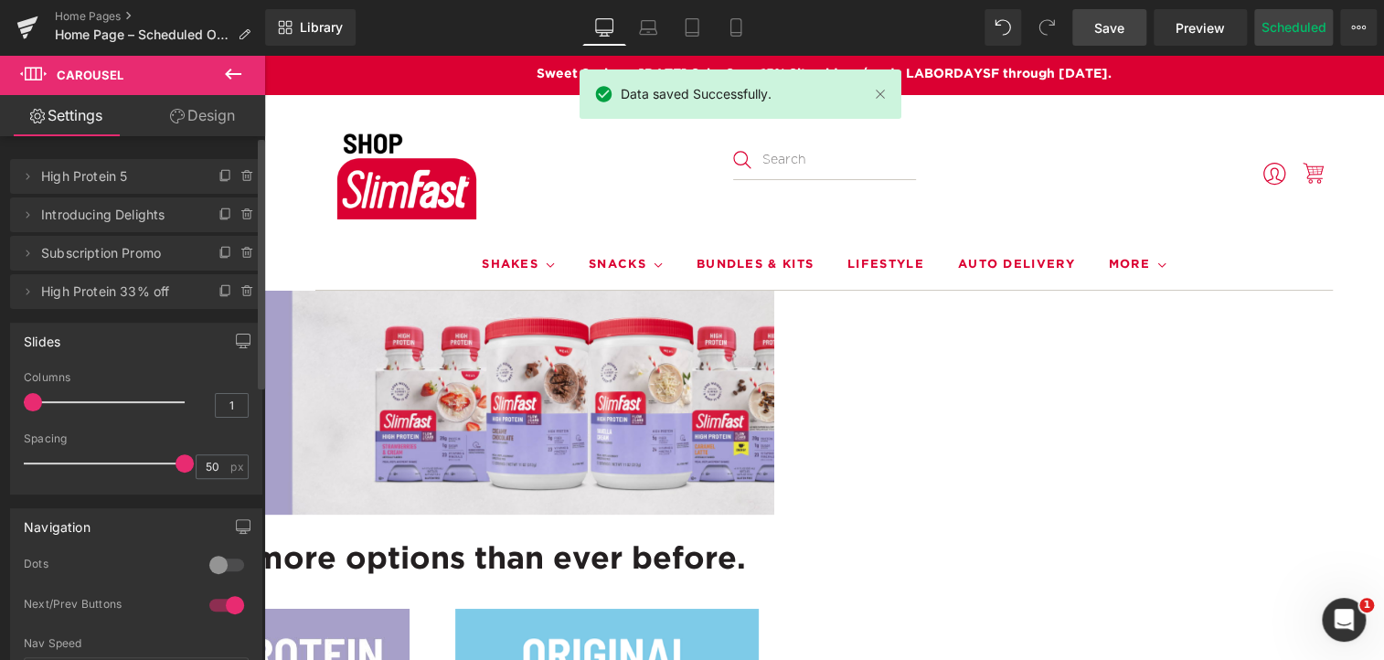
click at [1297, 27] on button "Scheduled" at bounding box center [1293, 27] width 79 height 37
select select
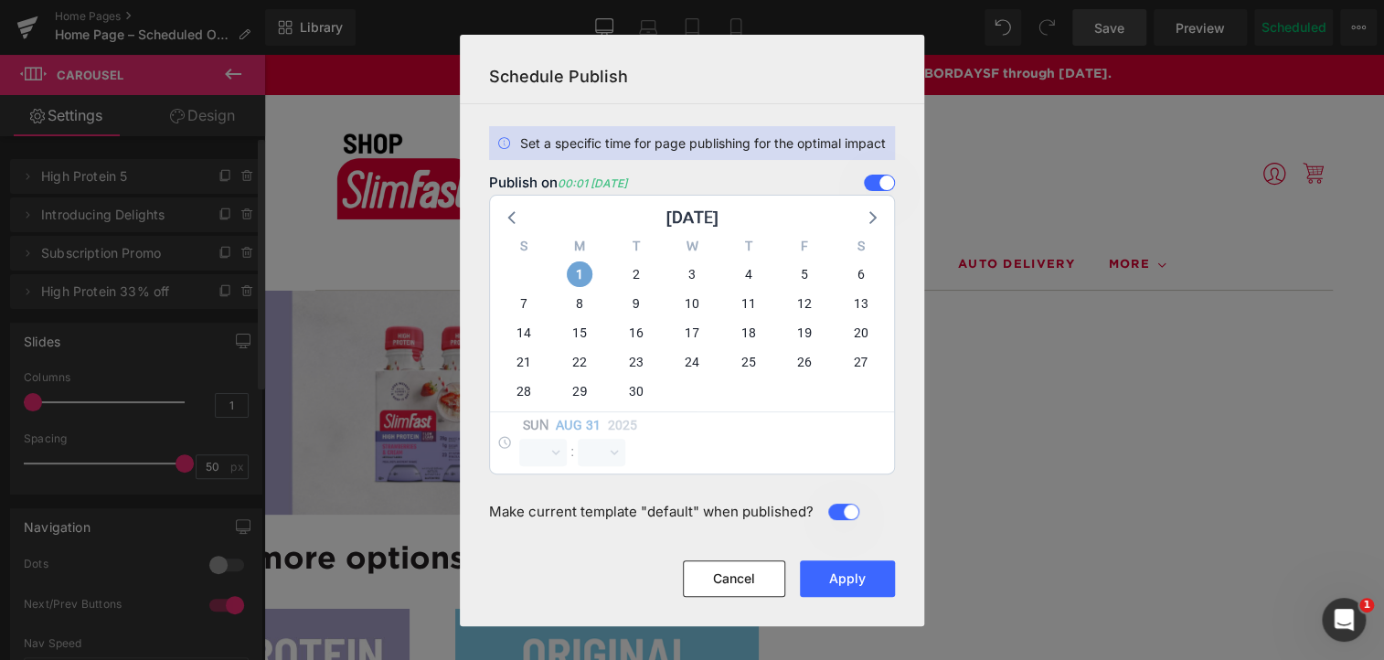
click at [577, 282] on span "1" at bounding box center [580, 274] width 26 height 26
click at [568, 276] on span "1" at bounding box center [580, 274] width 26 height 26
select select "16"
select select "41"
click at [547, 450] on select "00 01 02 03 04 05 06 07 08 09 10 11 12 13 14 15 16 17 18 19 20 21 22 23" at bounding box center [543, 452] width 48 height 27
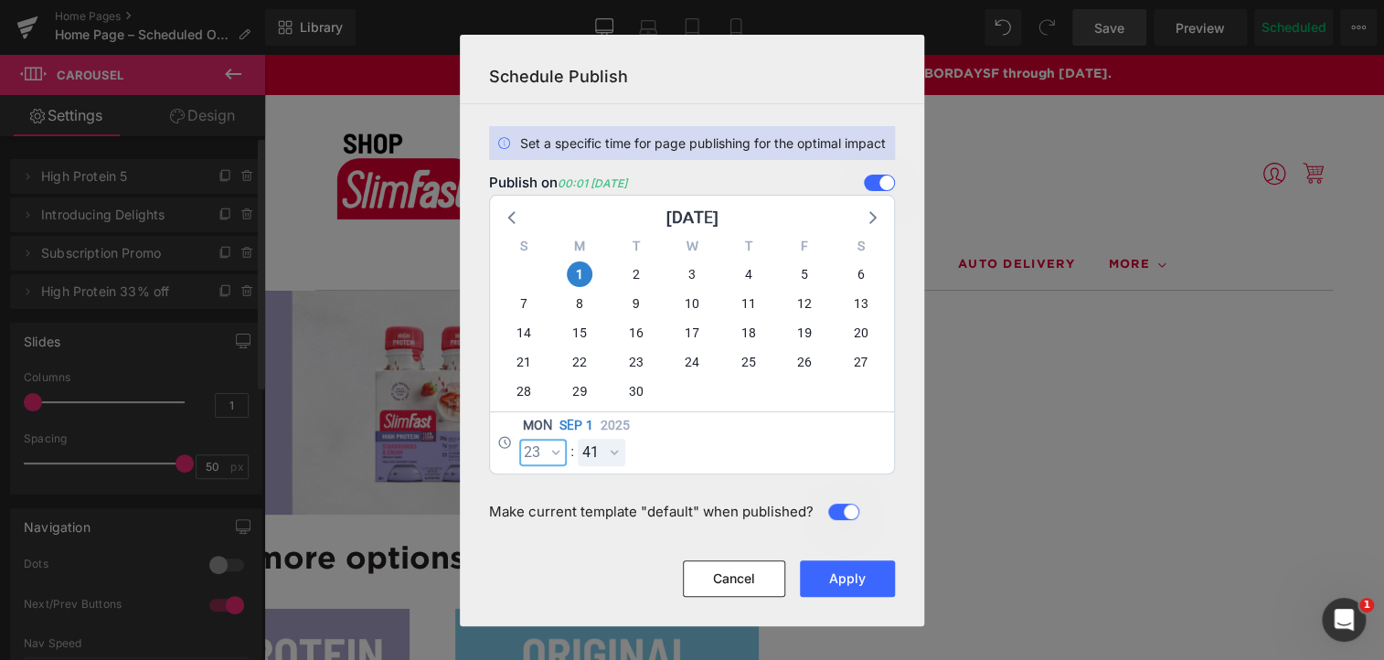
click at [519, 439] on select "00 01 02 03 04 05 06 07 08 09 10 11 12 13 14 15 16 17 18 19 20 21 22 23" at bounding box center [543, 452] width 48 height 27
select select "23"
click at [594, 455] on select "00 01 02 03 04 05 06 07 08 09 10 11 12 13 14 15 16 17 18 19 20 21 22 23 24 25 2…" at bounding box center [602, 452] width 48 height 27
click at [578, 439] on select "00 01 02 03 04 05 06 07 08 09 10 11 12 13 14 15 16 17 18 19 20 21 22 23 24 25 2…" at bounding box center [602, 452] width 48 height 27
select select "59"
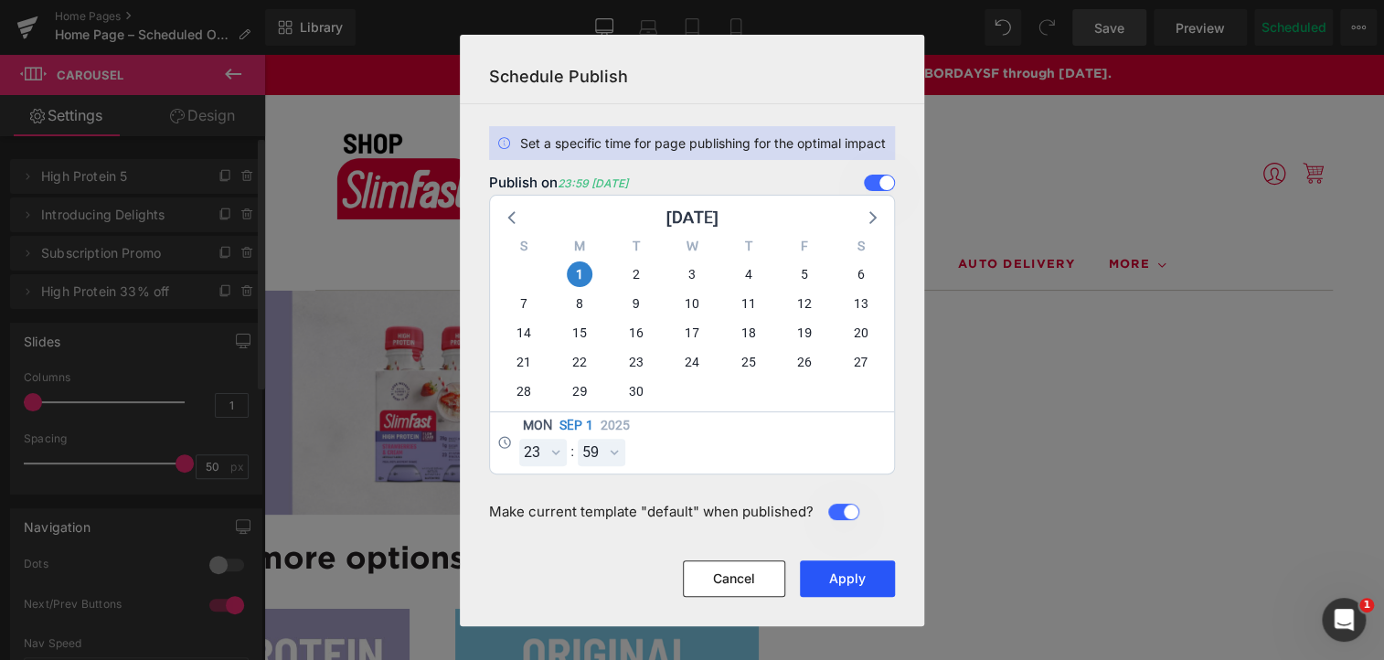
click at [852, 576] on button "Apply" at bounding box center [847, 578] width 95 height 37
click at [861, 568] on button "Apply" at bounding box center [847, 578] width 95 height 37
